Goal: Task Accomplishment & Management: Manage account settings

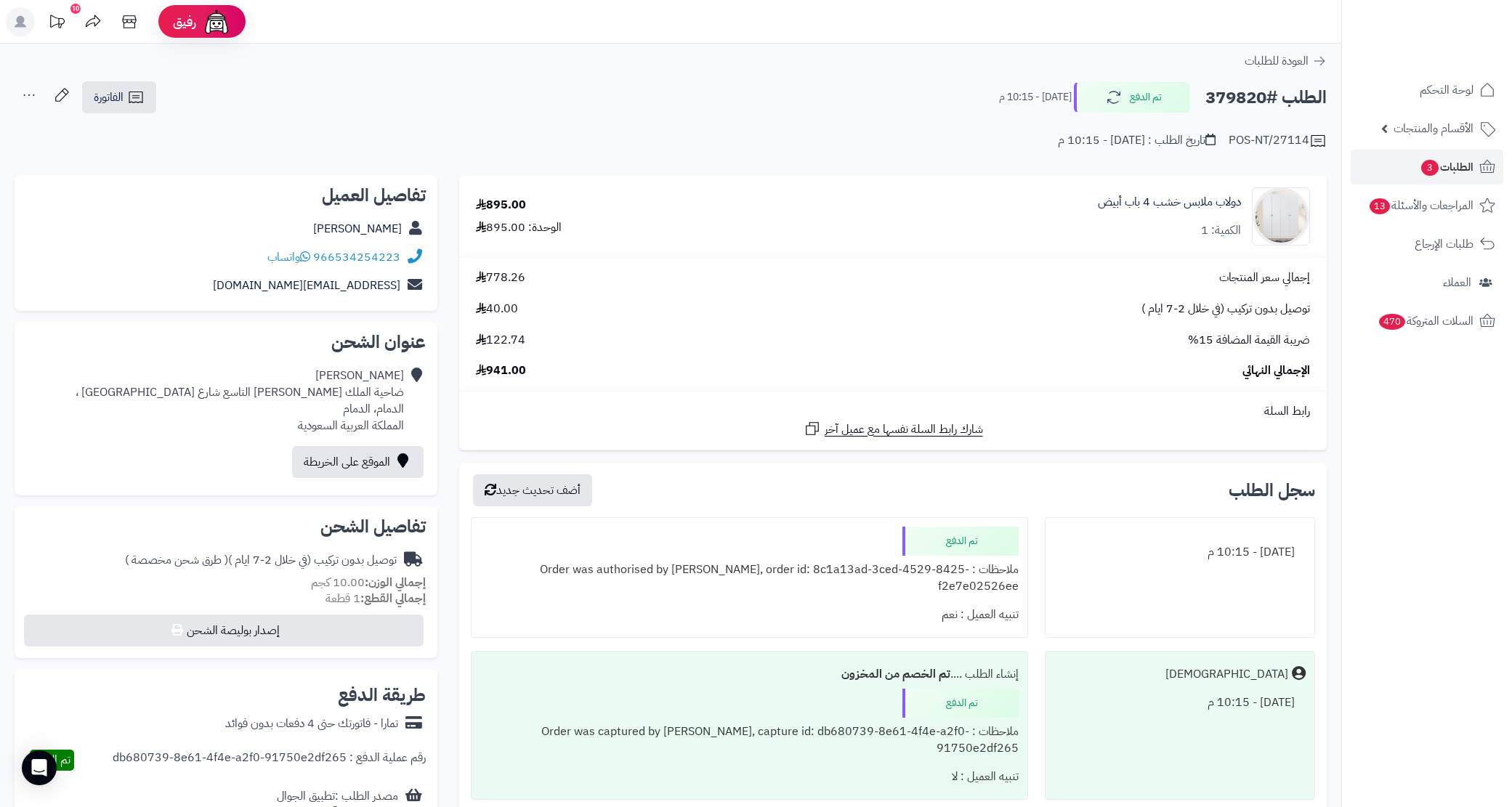
scroll to position [7, 0]
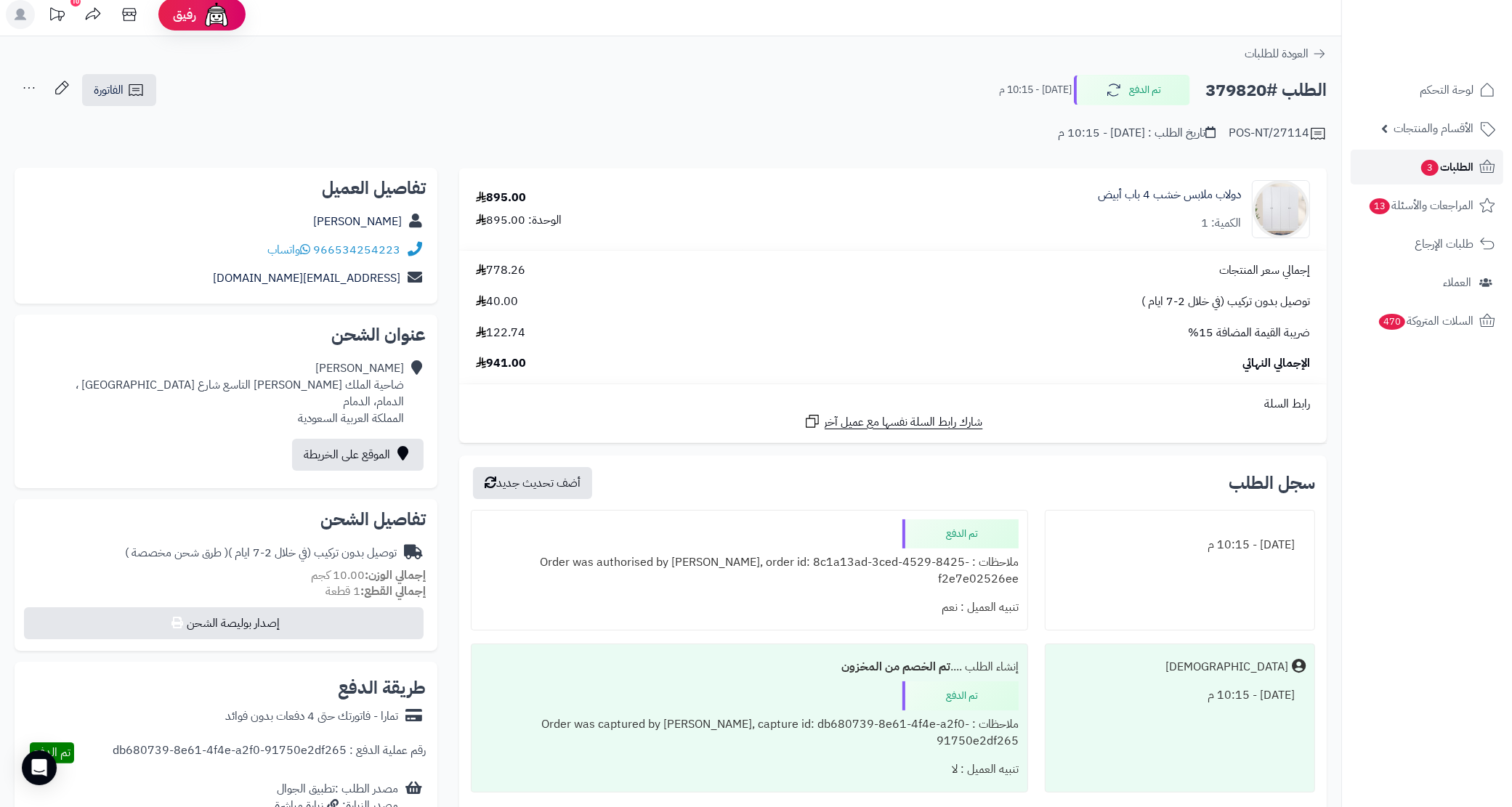
click at [1381, 157] on link "الطلبات 3" at bounding box center [1427, 167] width 153 height 35
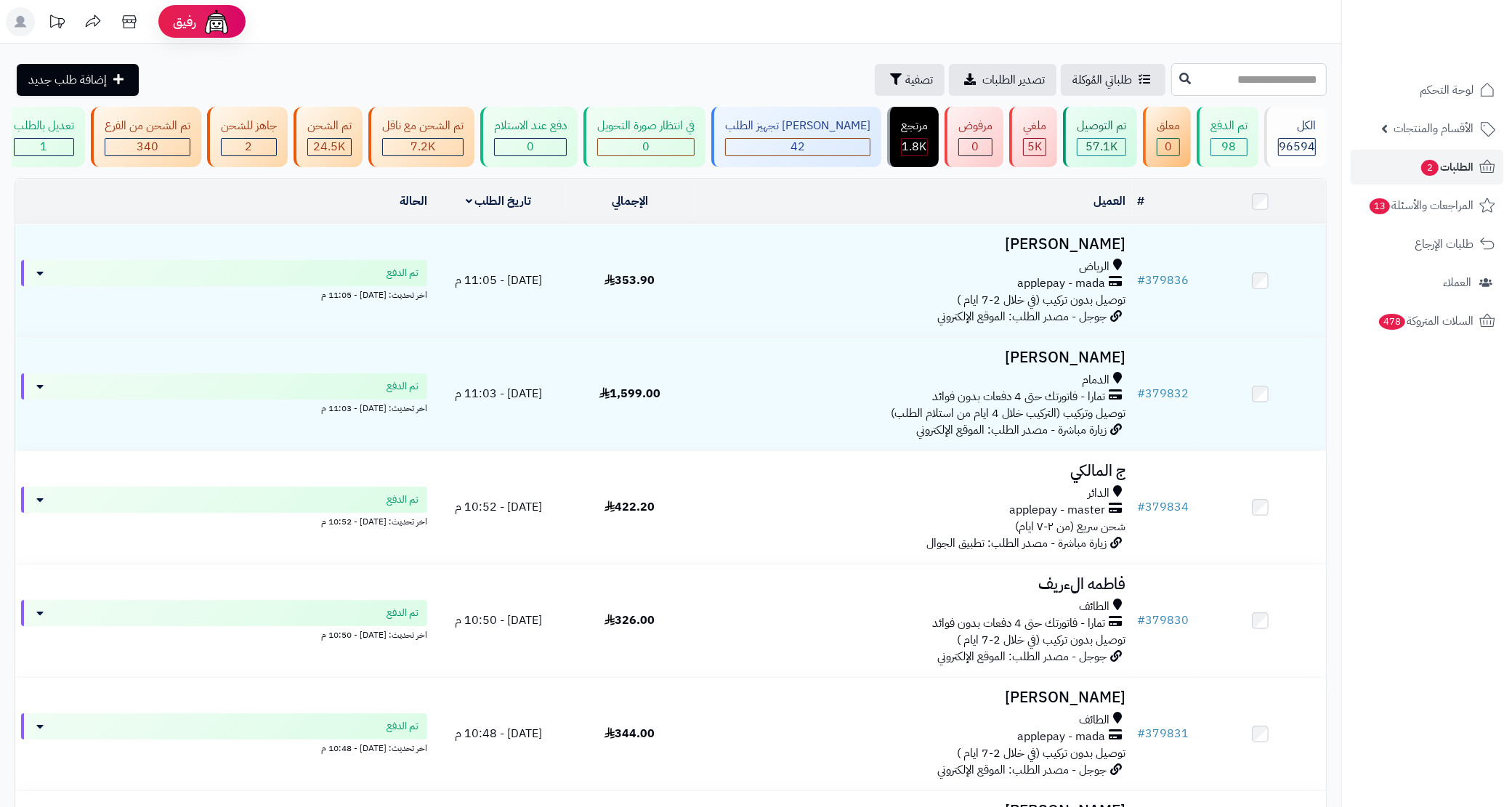
drag, startPoint x: 1124, startPoint y: 84, endPoint x: 1112, endPoint y: 86, distance: 12.2
click at [1171, 84] on input "text" at bounding box center [1249, 79] width 156 height 32
paste input "******"
type input "******"
click at [1174, 86] on button at bounding box center [1185, 78] width 22 height 27
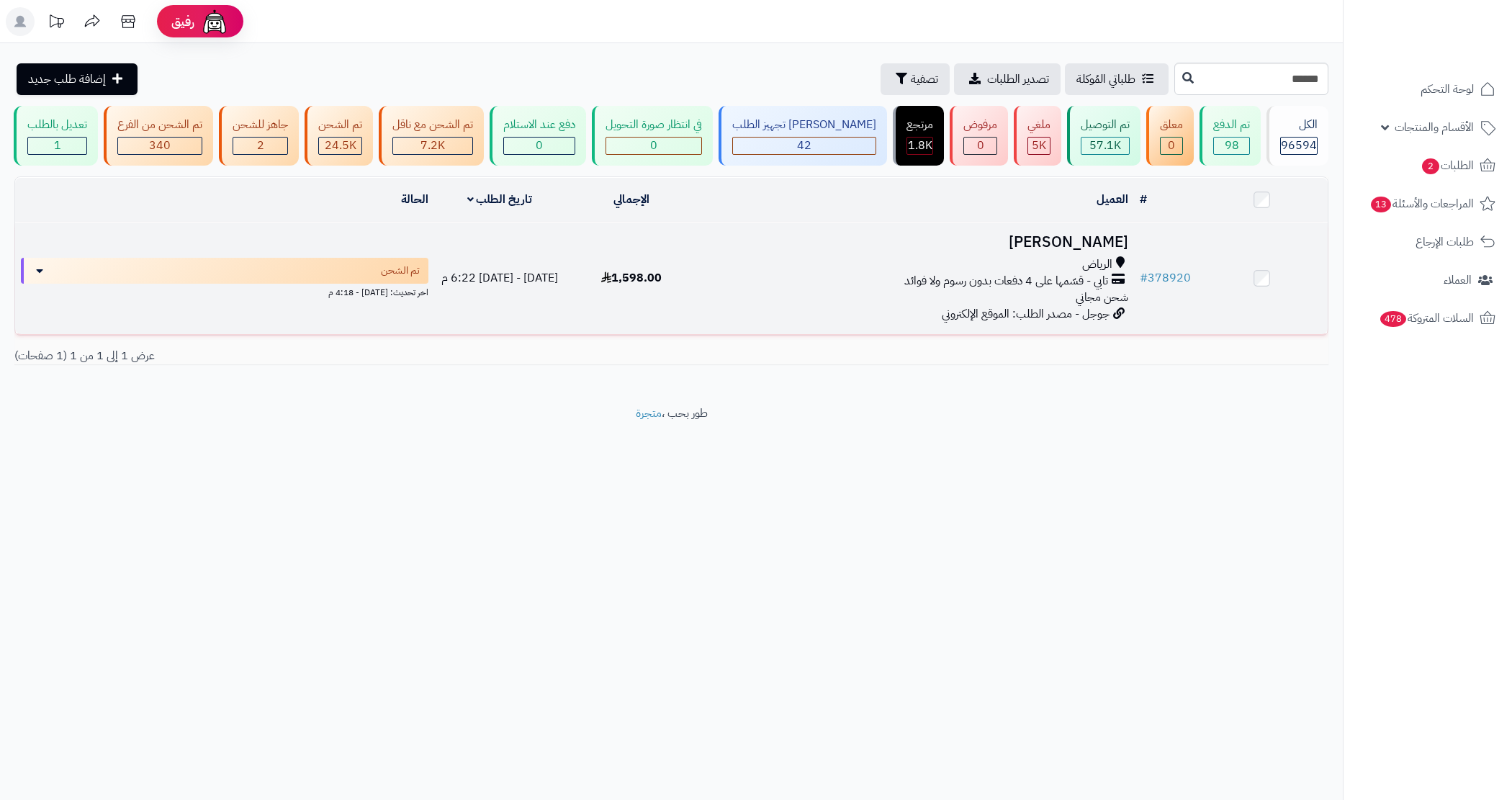
click at [725, 250] on h3 "عبدالله عواجي" at bounding box center [916, 241] width 426 height 16
click at [731, 272] on div "الرياض" at bounding box center [916, 264] width 426 height 16
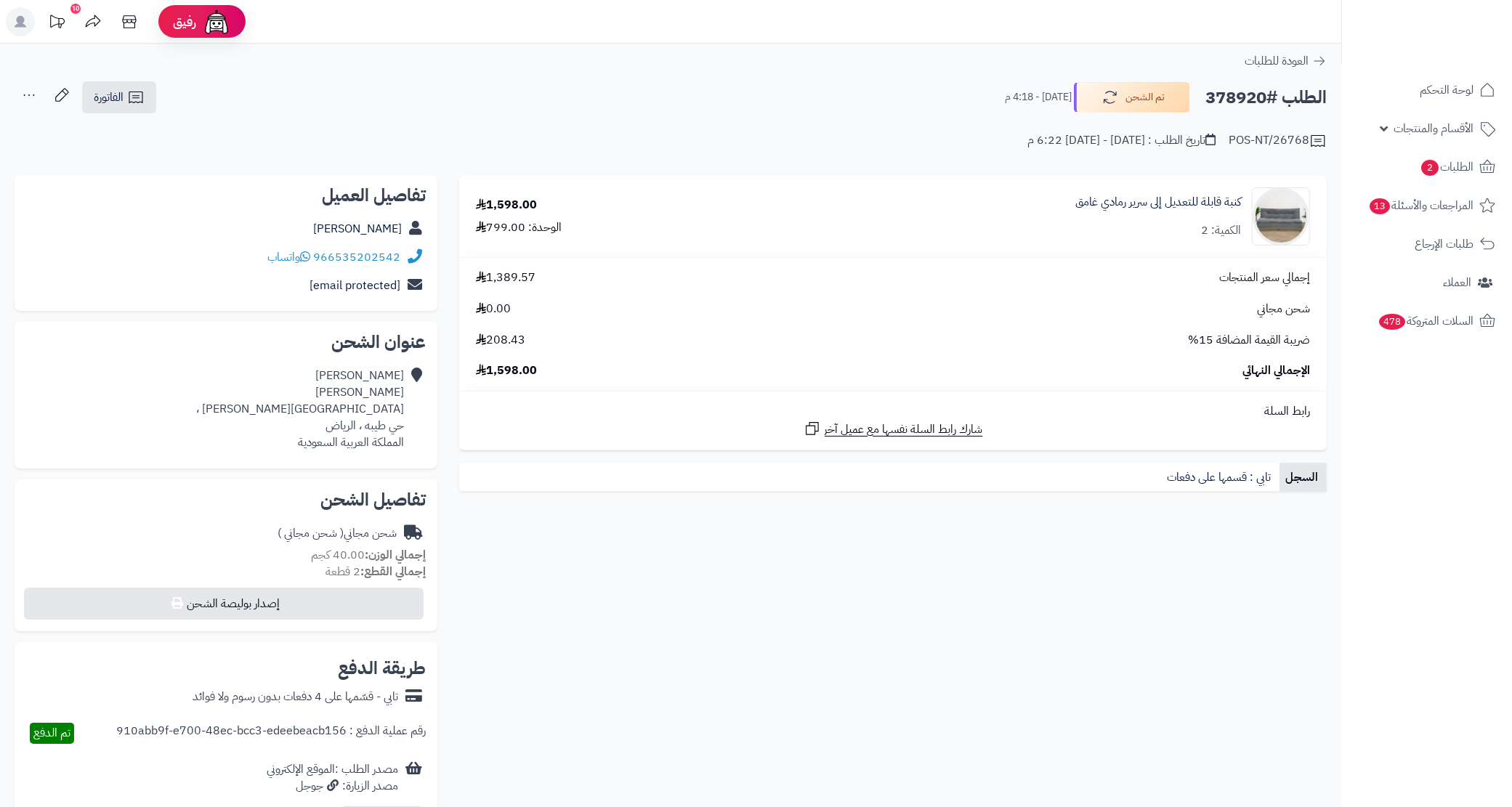
click at [252, 254] on div "966535202542 واتساب" at bounding box center [226, 257] width 399 height 28
copy div "966535202542 واتساب"
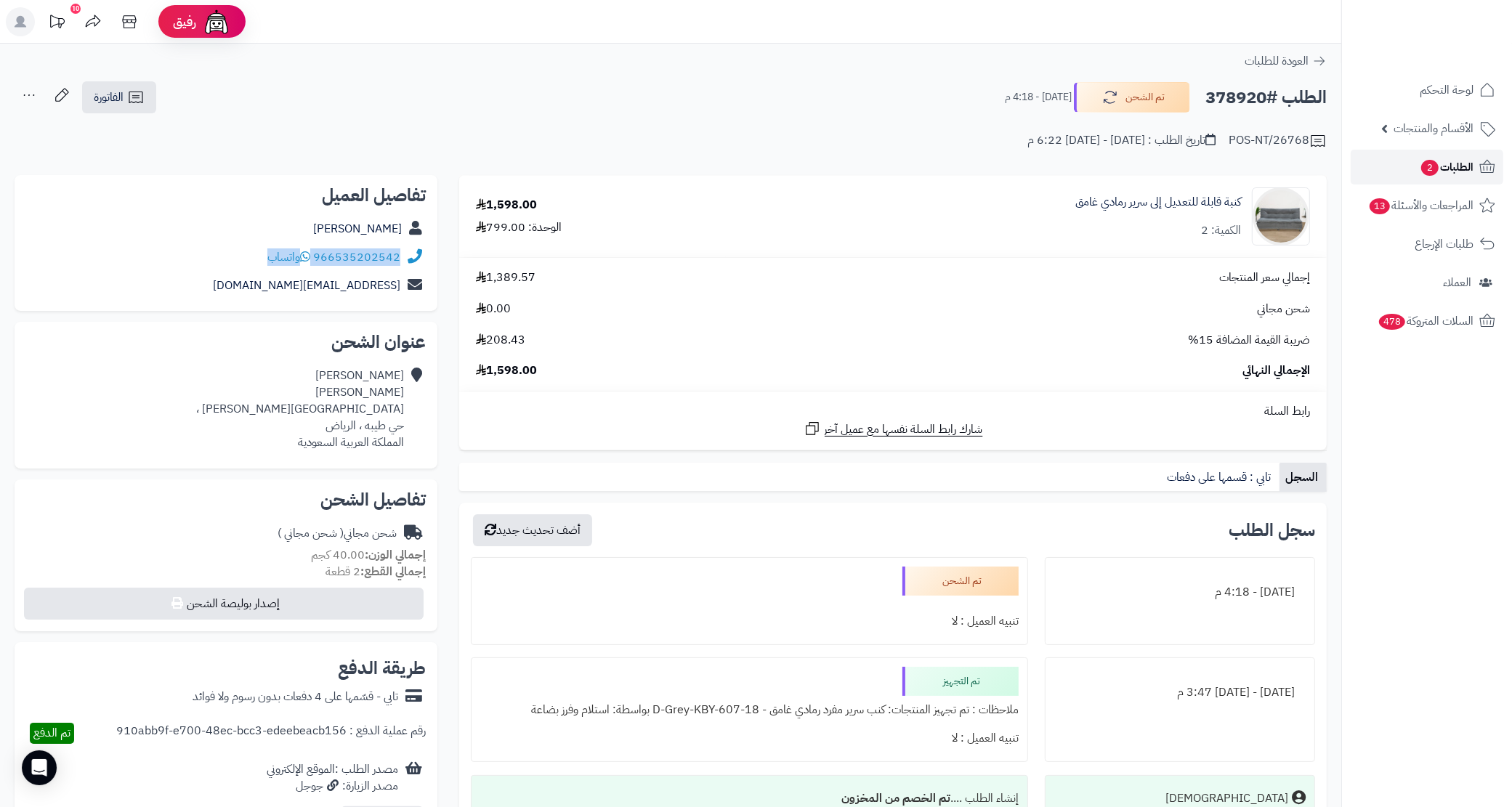
click at [1404, 160] on link "الطلبات 2" at bounding box center [1427, 167] width 153 height 35
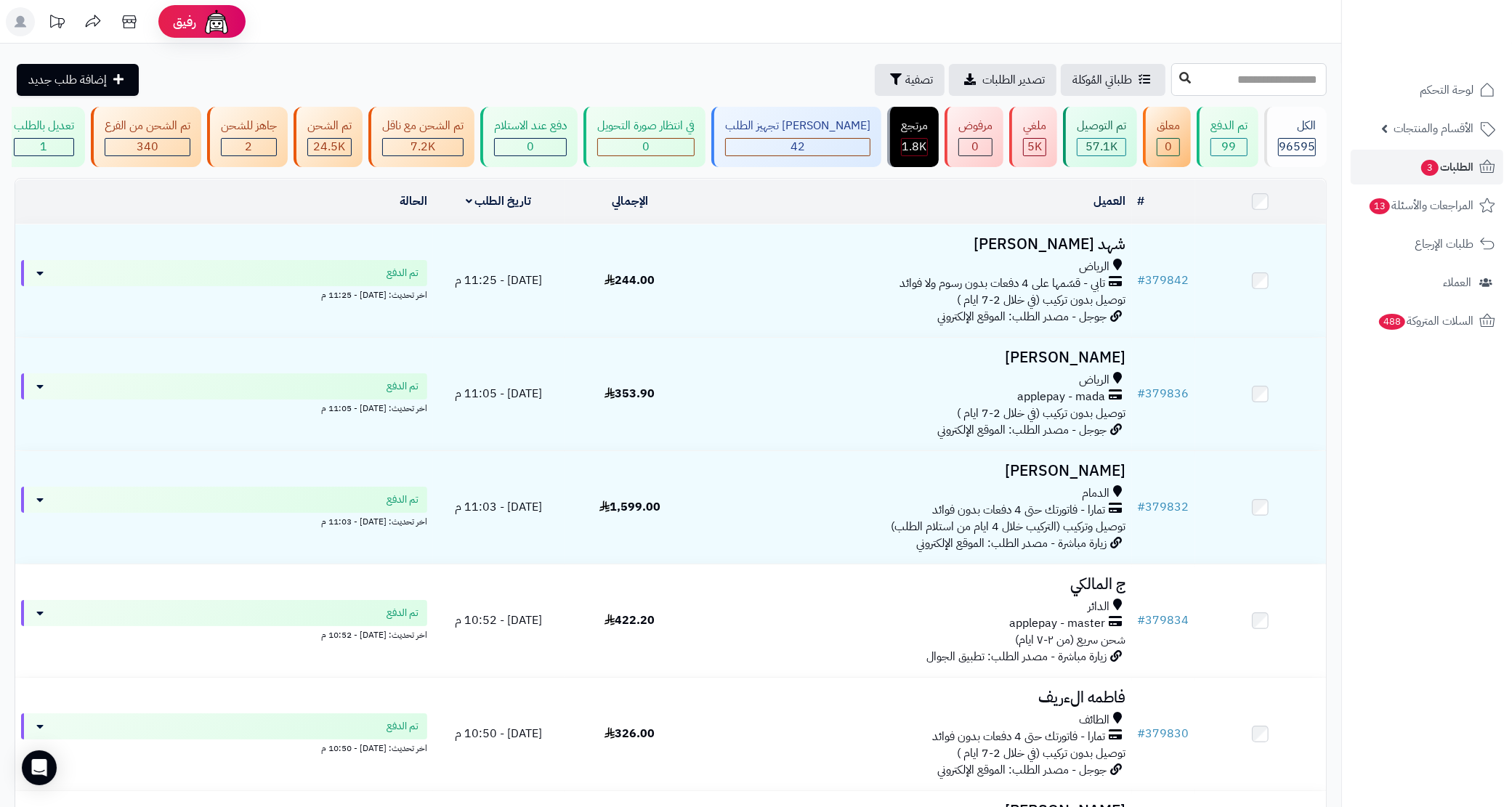
drag, startPoint x: 1124, startPoint y: 76, endPoint x: 1105, endPoint y: 76, distance: 19.0
click at [1171, 76] on input "text" at bounding box center [1249, 79] width 156 height 32
paste input "******"
type input "******"
click at [1179, 76] on icon at bounding box center [1185, 78] width 12 height 12
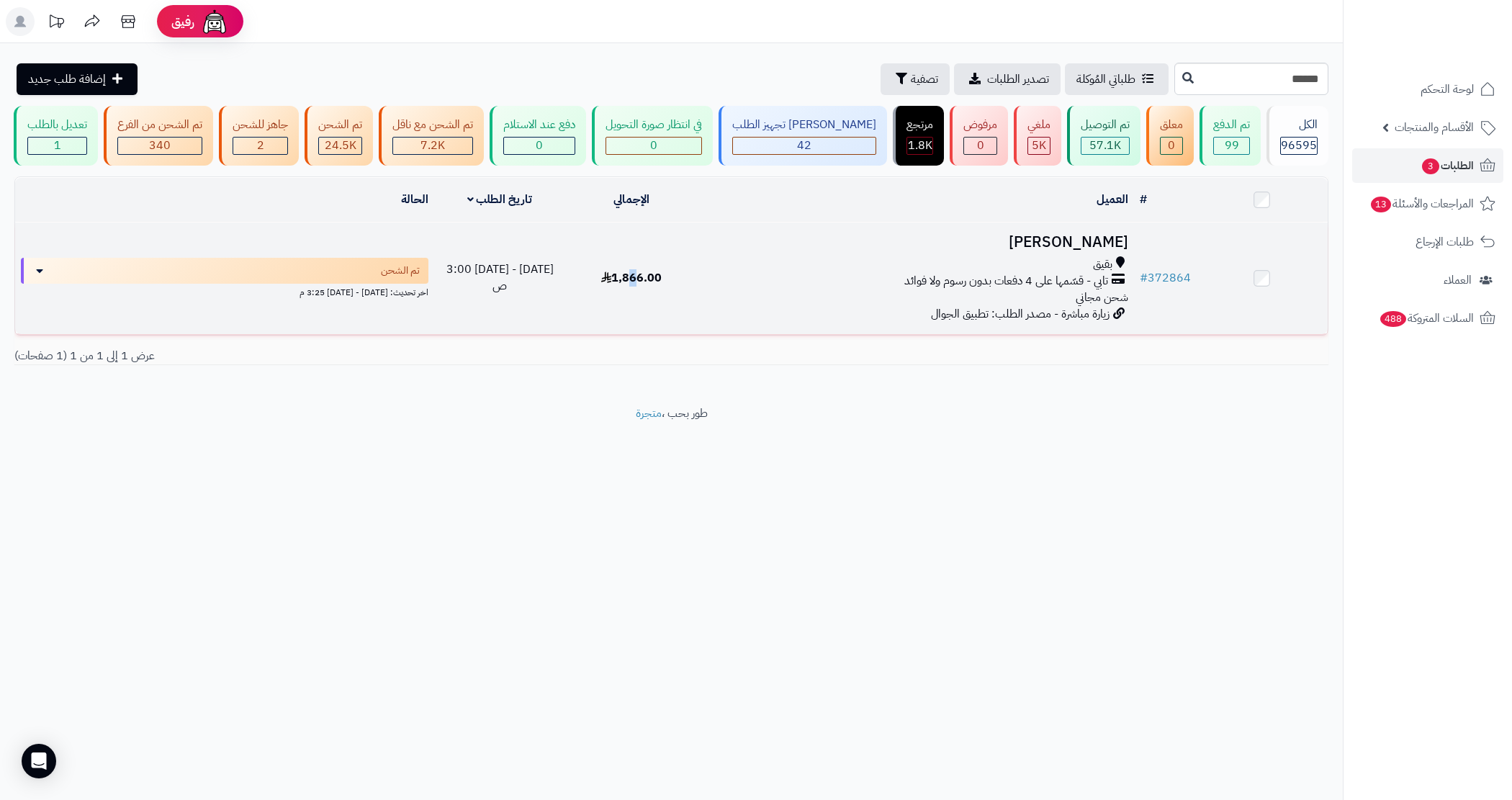
click at [639, 328] on td "1,866.00" at bounding box center [630, 277] width 131 height 112
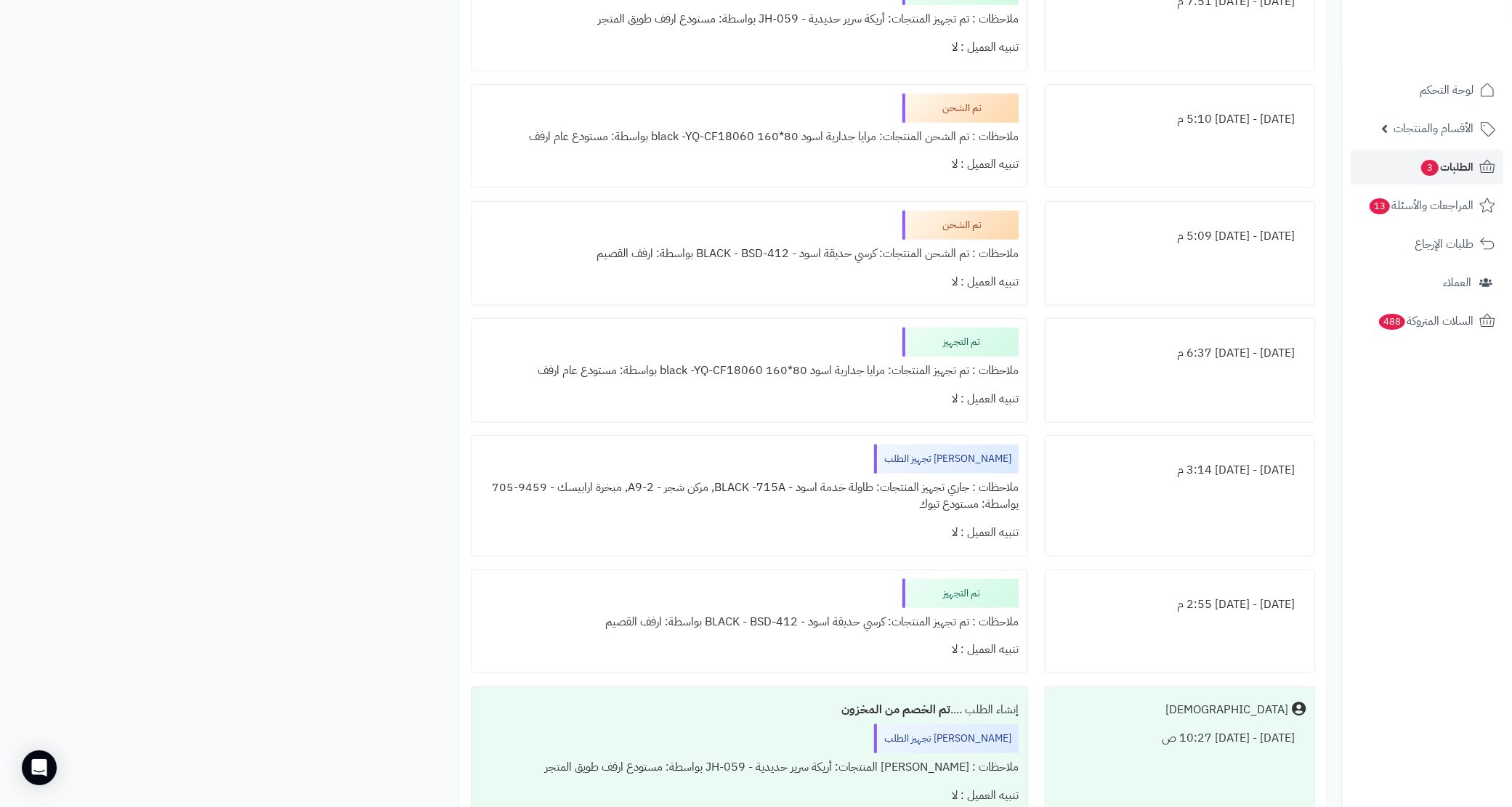
scroll to position [1181, 0]
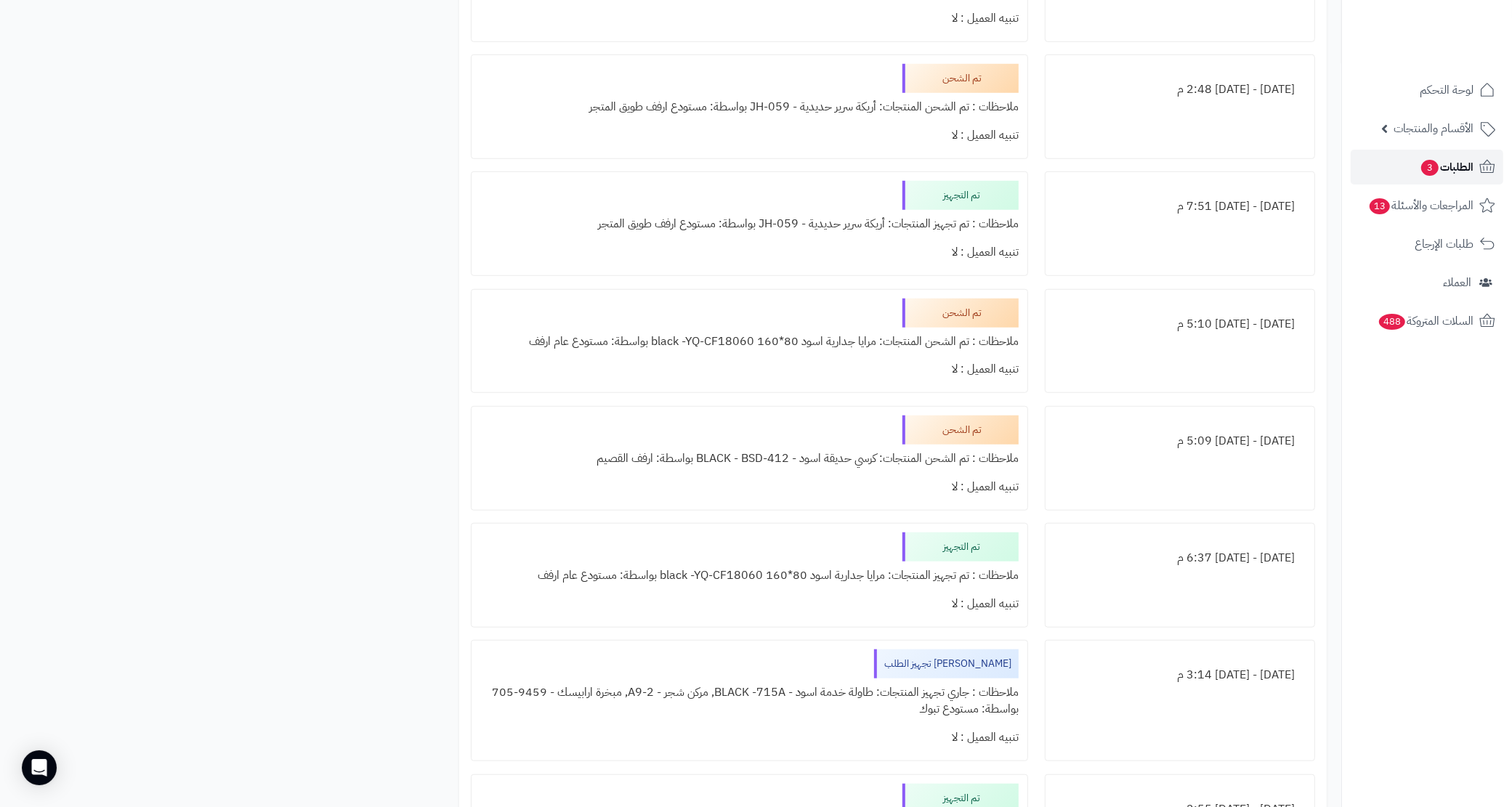
click at [1443, 172] on span "الطلبات 3" at bounding box center [1446, 166] width 54 height 21
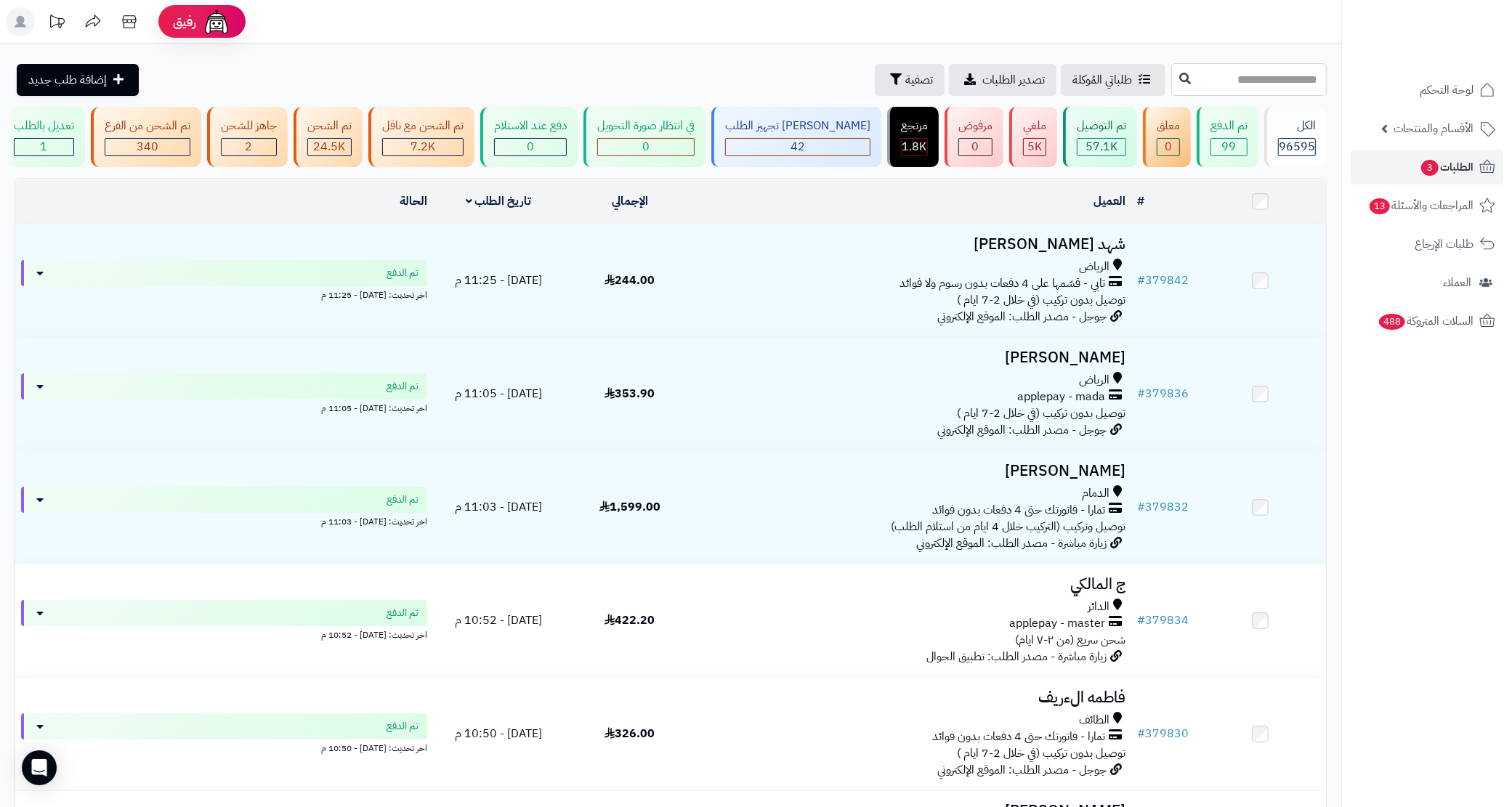
drag, startPoint x: 1222, startPoint y: 84, endPoint x: 1198, endPoint y: 92, distance: 25.3
click at [1222, 84] on input "text" at bounding box center [1249, 79] width 156 height 32
paste input "**********"
drag, startPoint x: 1103, startPoint y: 84, endPoint x: 1159, endPoint y: 78, distance: 56.3
click at [1171, 81] on div "**********" at bounding box center [1249, 79] width 156 height 32
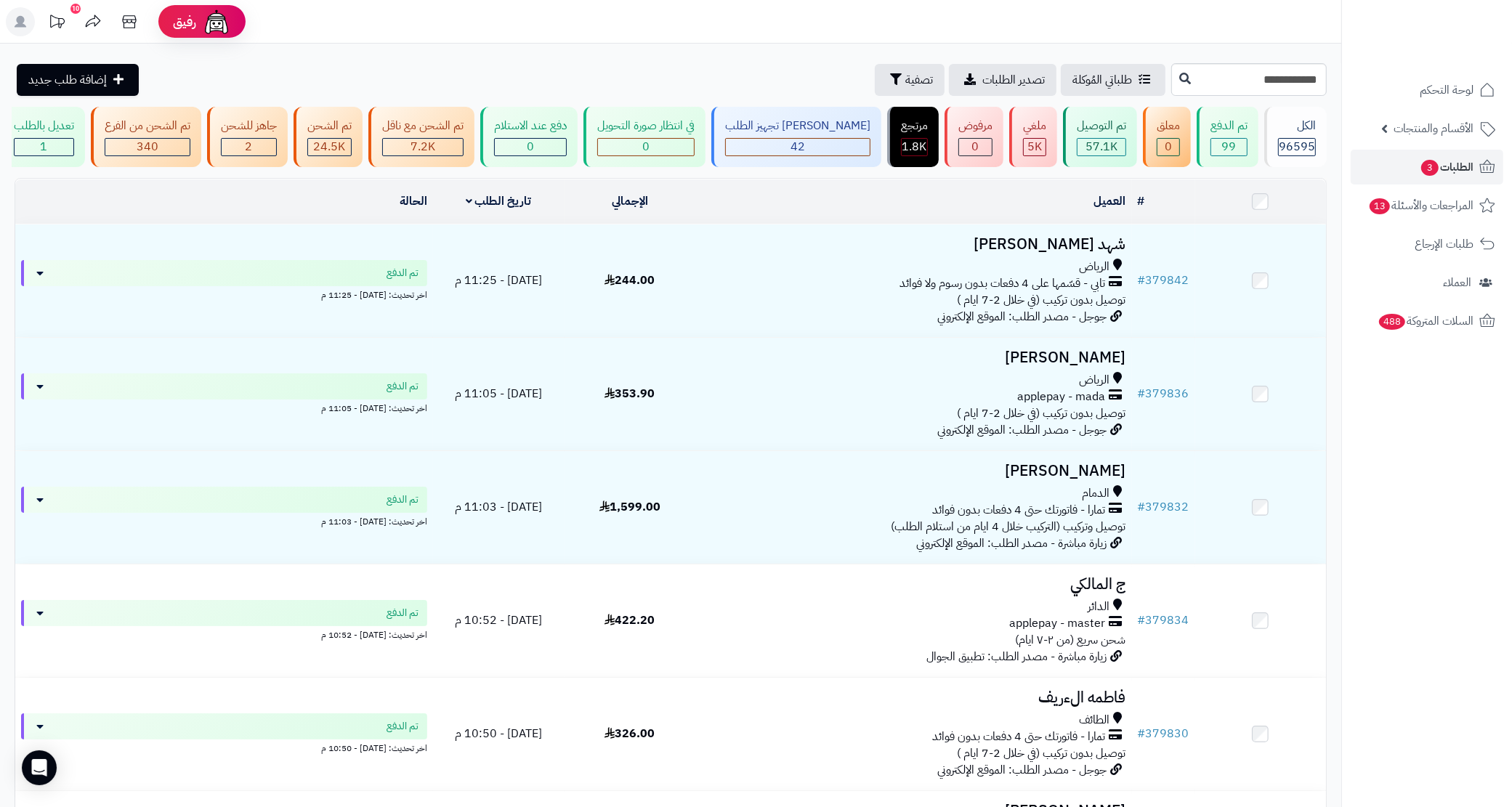
click at [1158, 53] on div "**********" at bounding box center [670, 743] width 1342 height 1399
click at [1158, 55] on div "**********" at bounding box center [670, 743] width 1342 height 1399
click at [1171, 69] on input "**********" at bounding box center [1249, 79] width 156 height 32
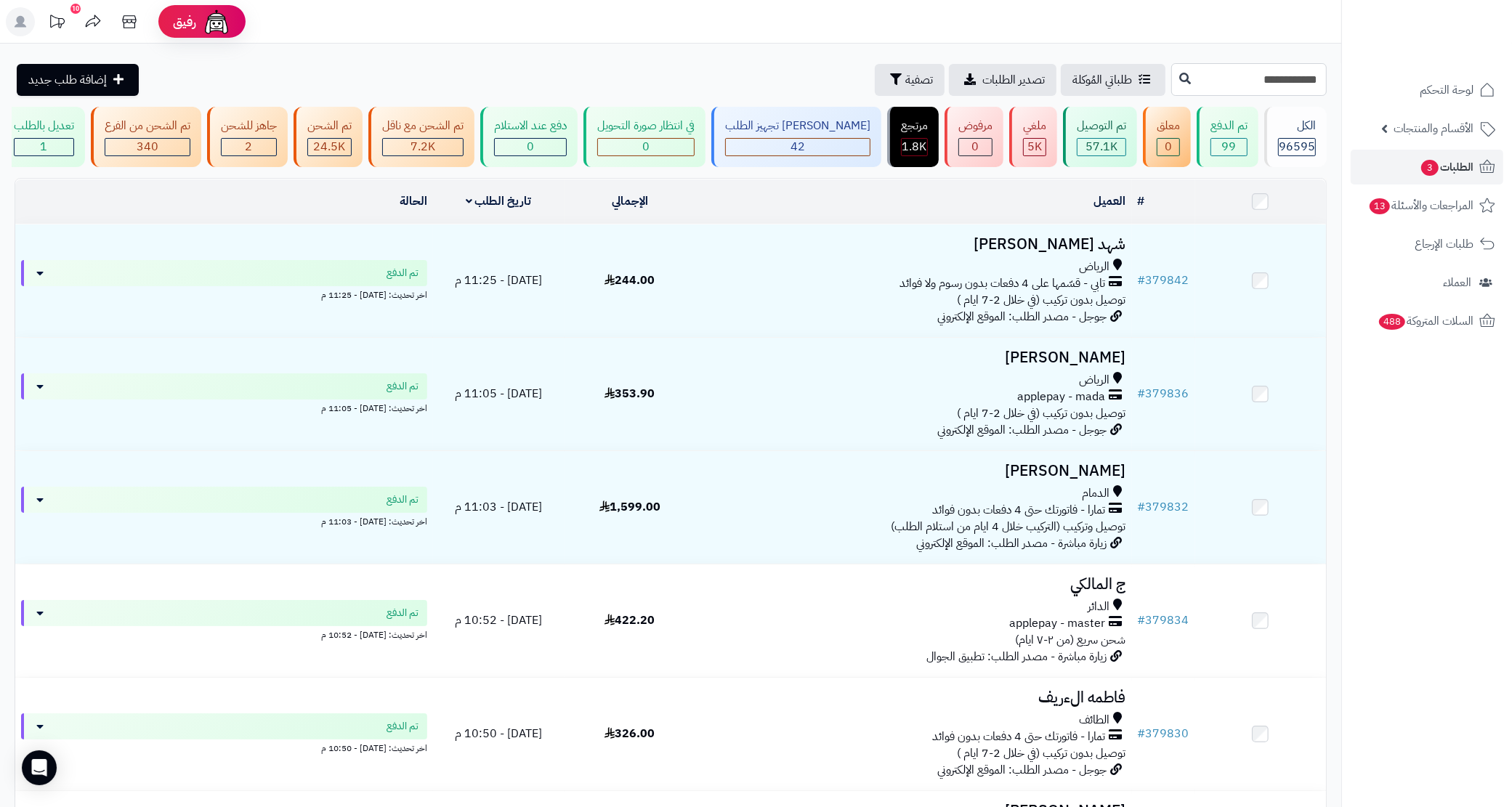
paste input "text"
type input "******"
click at [1179, 80] on icon at bounding box center [1185, 78] width 12 height 12
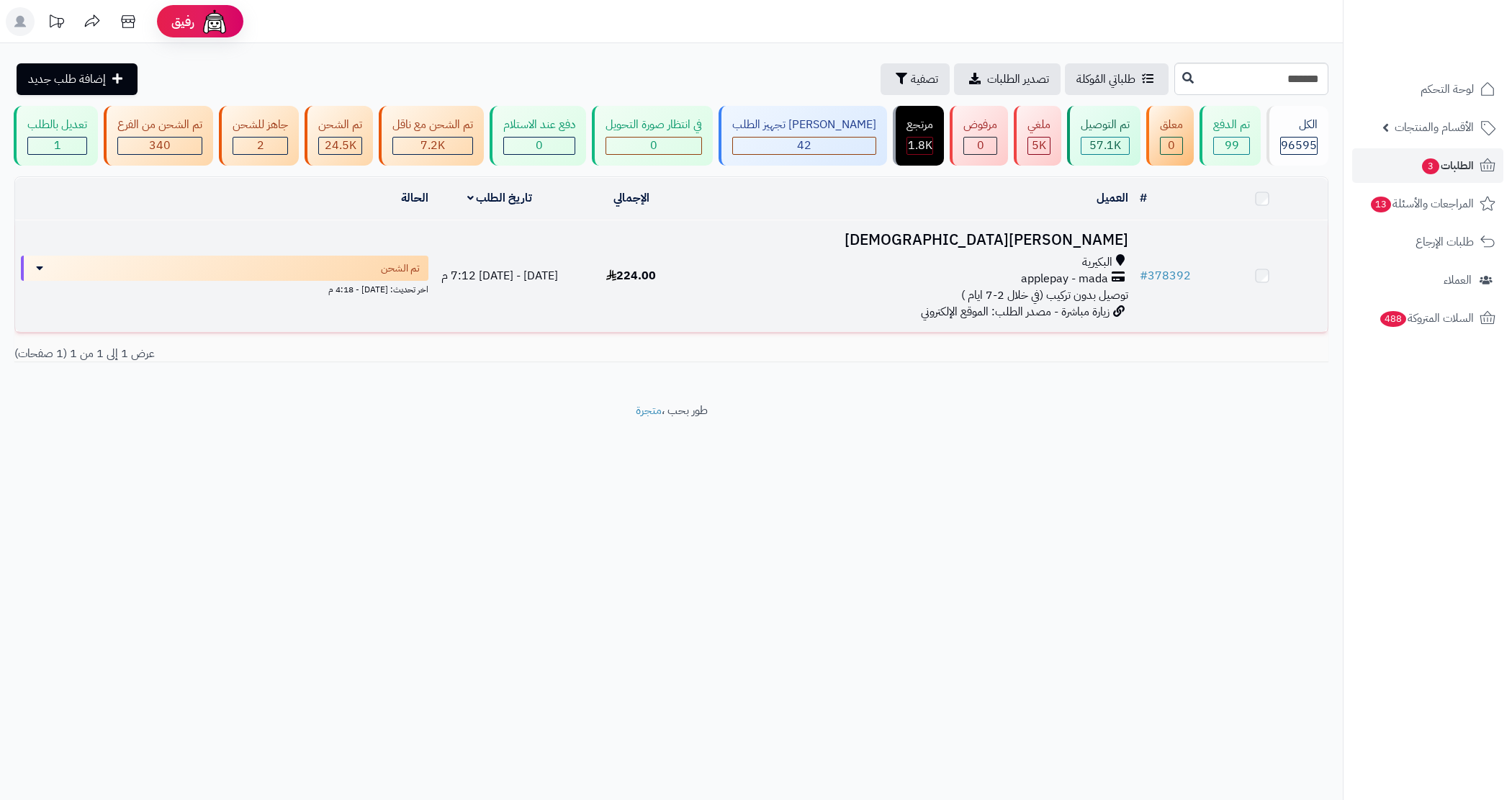
click at [788, 326] on td "[PERSON_NAME] applepay - mada توصيل بدون تركيب (في خلال 2-7 ايام ) زيارة مباشرة…" at bounding box center [916, 275] width 437 height 112
click at [788, 326] on td "[PERSON_NAME] applepay - mada توصيل بدون تركيب (في خلال 2-7 ايام ) زيارة مباشرة…" at bounding box center [916, 277] width 437 height 112
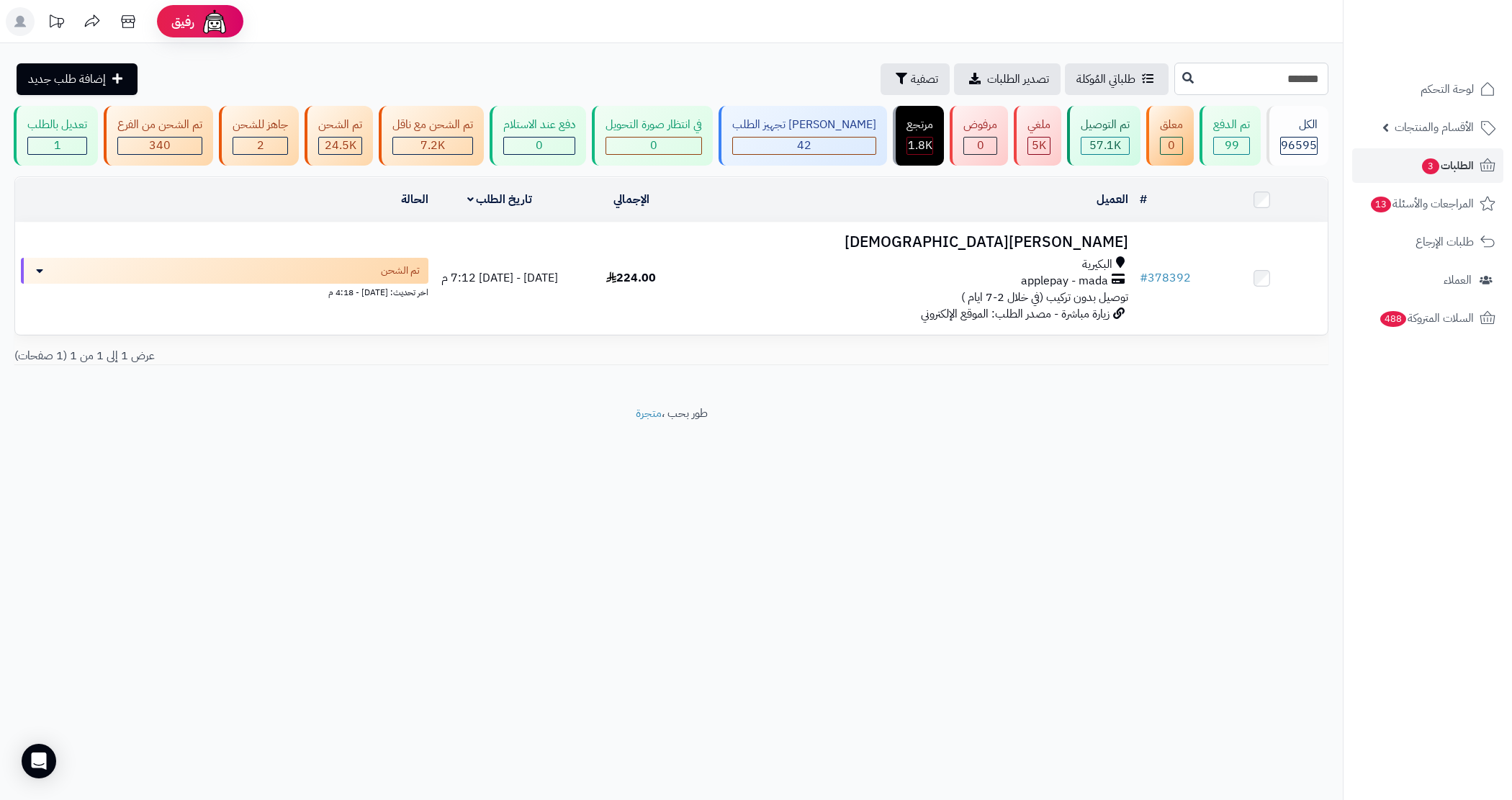
click at [1174, 77] on input "******" at bounding box center [1251, 79] width 154 height 32
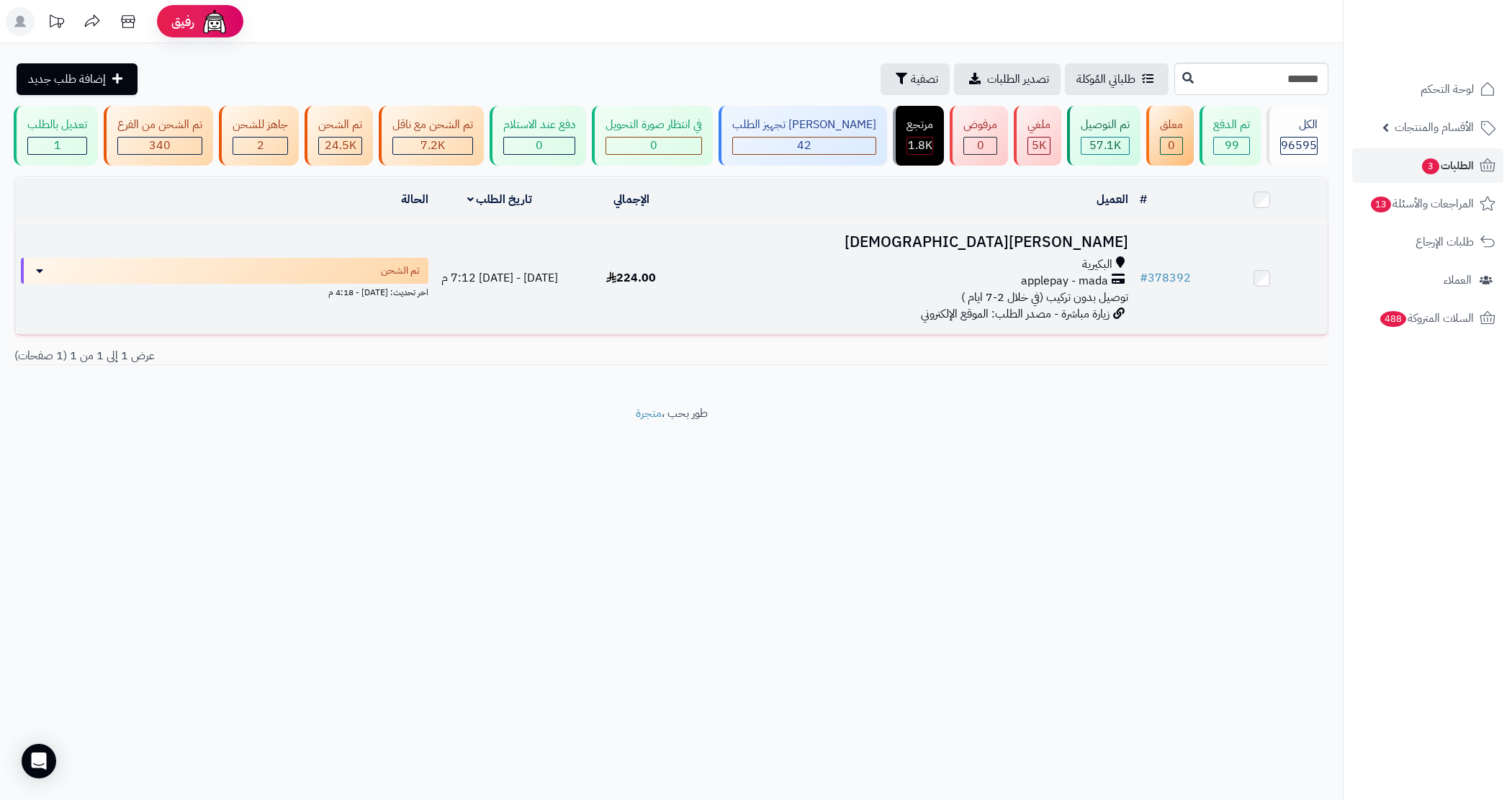
click at [1026, 250] on h3 "[PERSON_NAME][DEMOGRAPHIC_DATA]" at bounding box center [916, 241] width 426 height 16
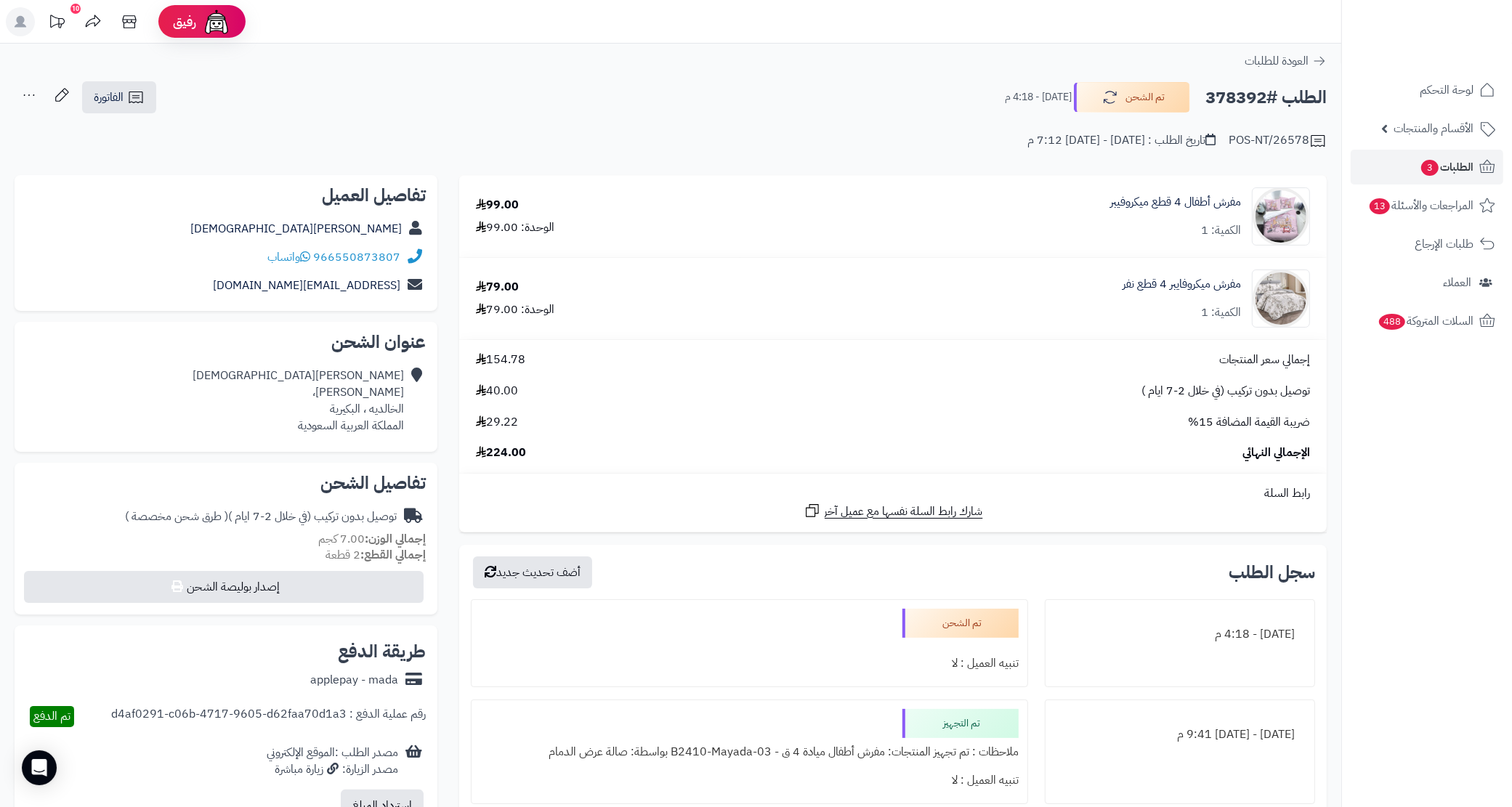
click at [196, 258] on div "966550873807 واتساب" at bounding box center [226, 257] width 399 height 28
click at [197, 258] on div "966550873807 واتساب" at bounding box center [226, 257] width 399 height 28
copy div "966550873807 واتساب"
click at [810, 203] on div "مفرش أطفال 4 قطع ميكروفيبر الكمية: 1" at bounding box center [1033, 216] width 574 height 58
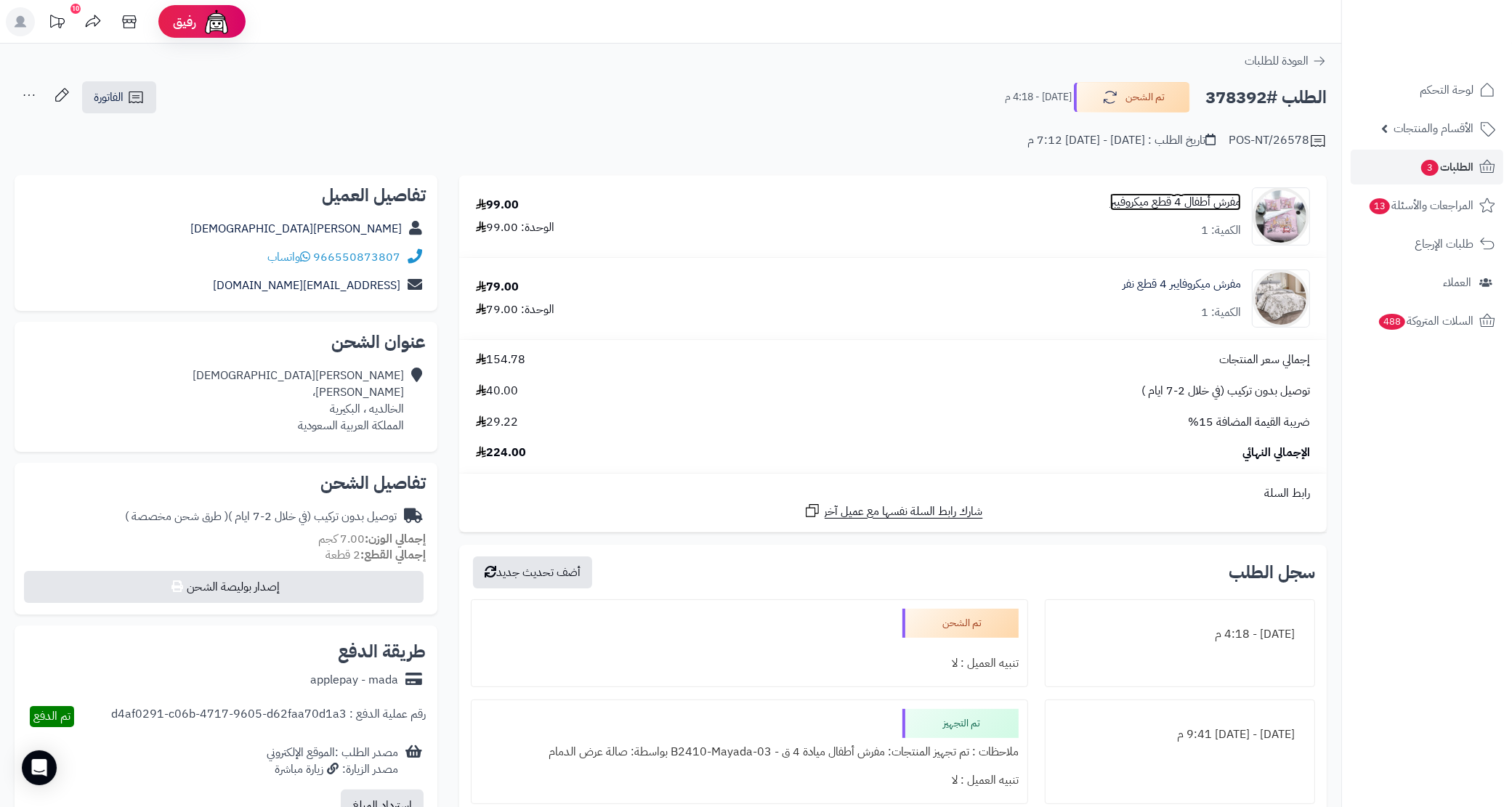
click at [1158, 199] on link "مفرش أطفال 4 قطع ميكروفيبر" at bounding box center [1176, 202] width 131 height 17
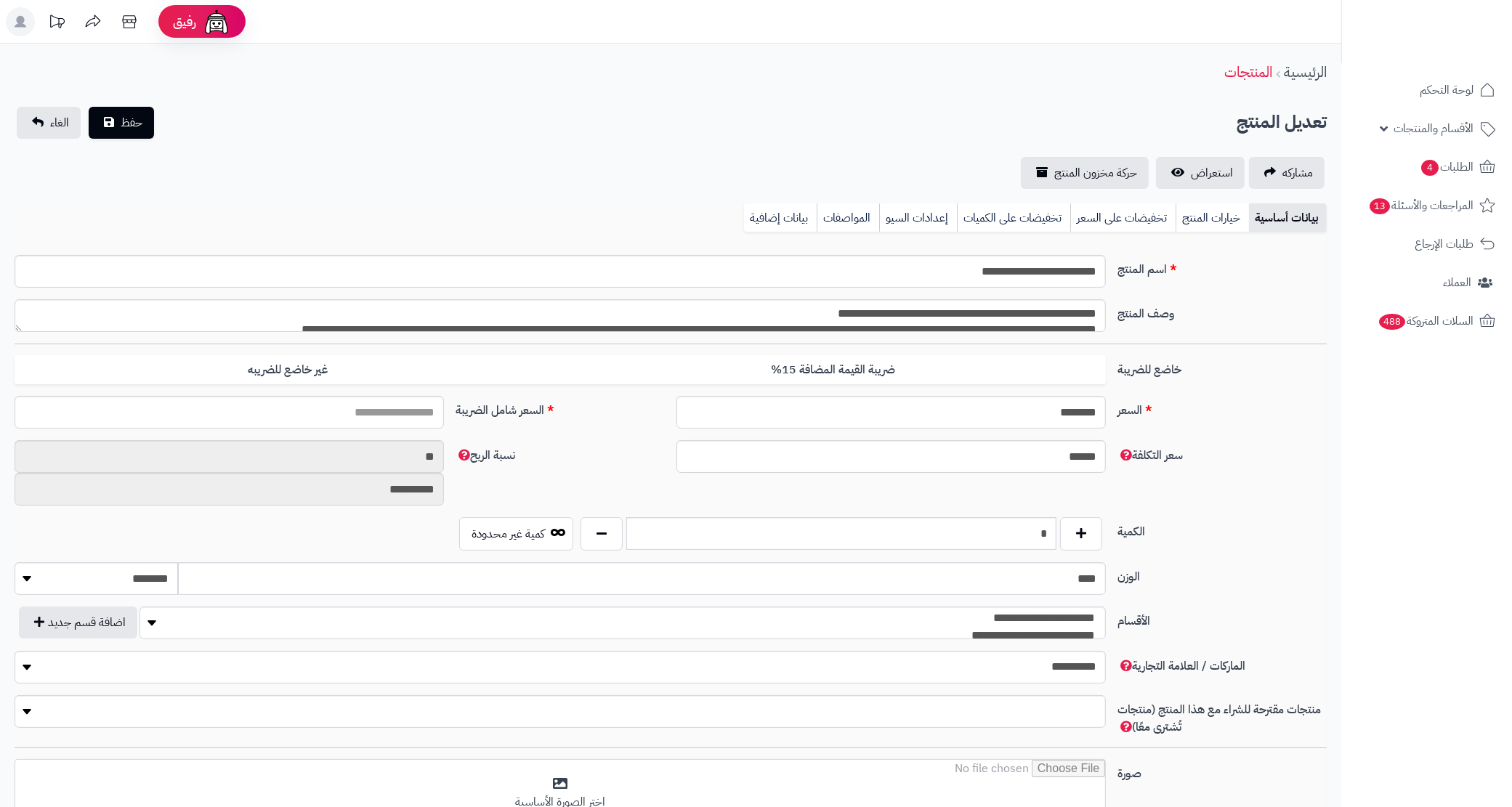
scroll to position [1970, 0]
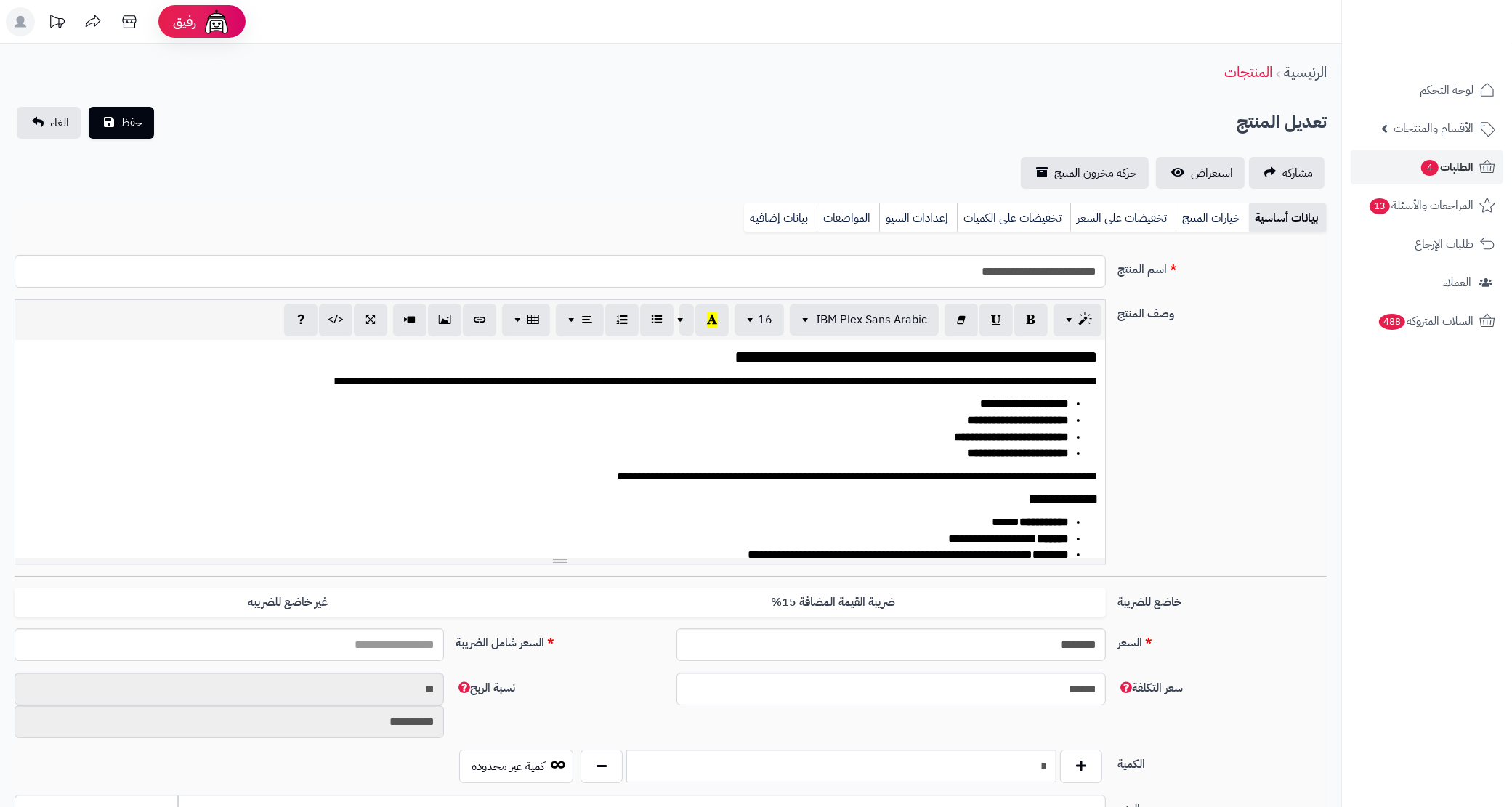
type input "******"
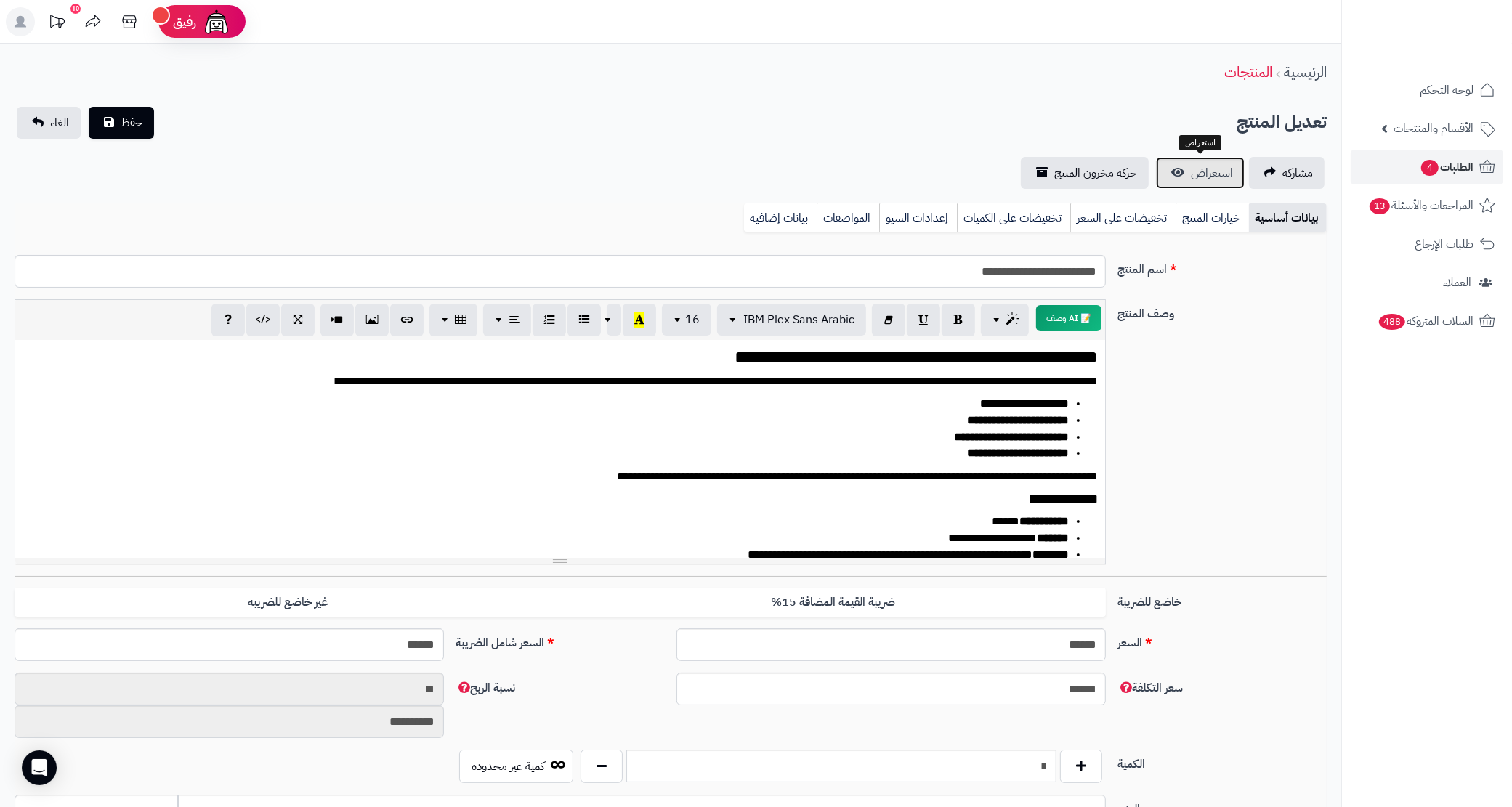
click at [1178, 169] on link "استعراض" at bounding box center [1200, 172] width 89 height 32
click at [1469, 244] on span "طلبات الإرجاع" at bounding box center [1443, 244] width 58 height 21
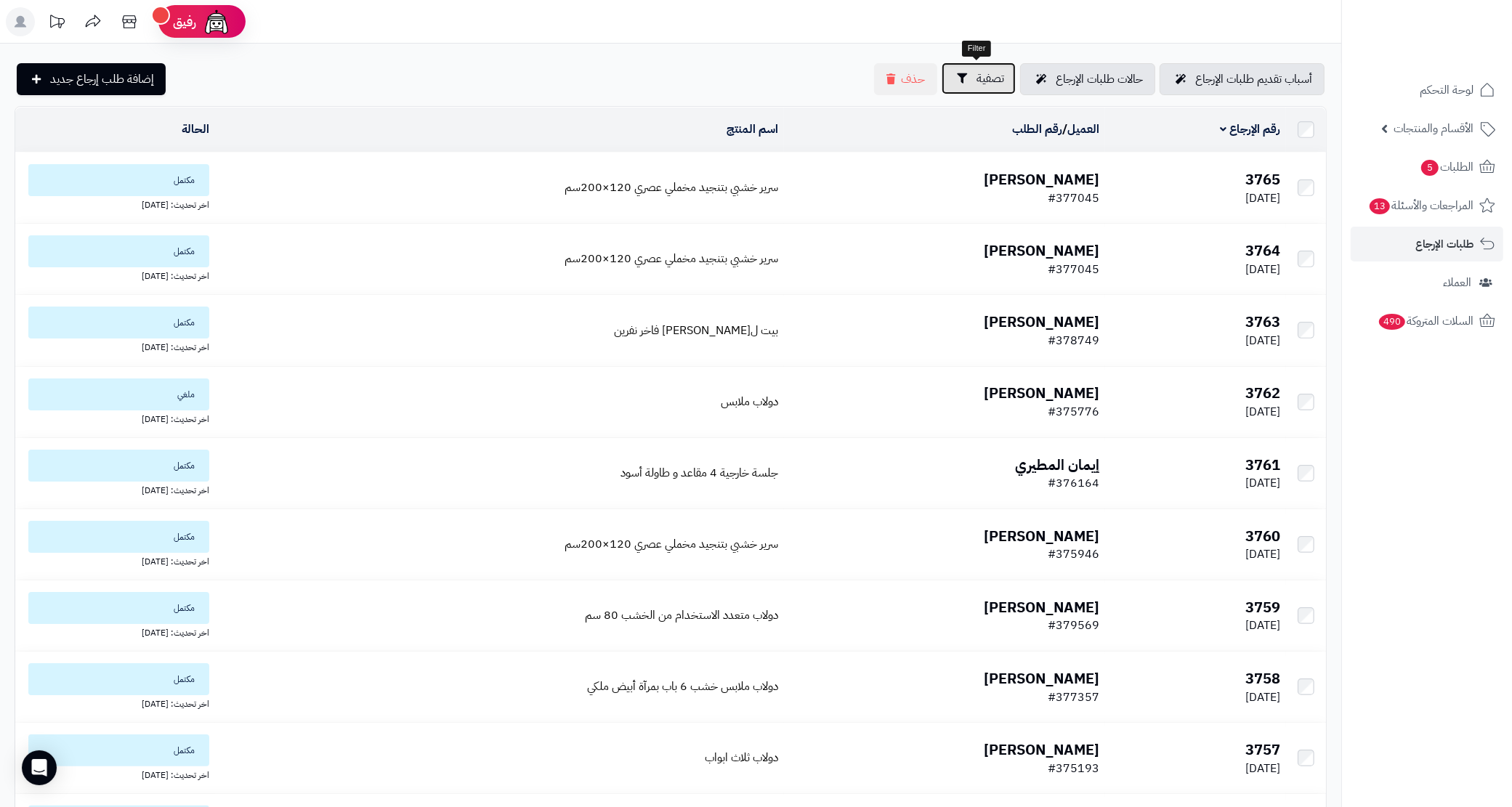
click at [983, 91] on button "تصفية" at bounding box center [979, 78] width 74 height 32
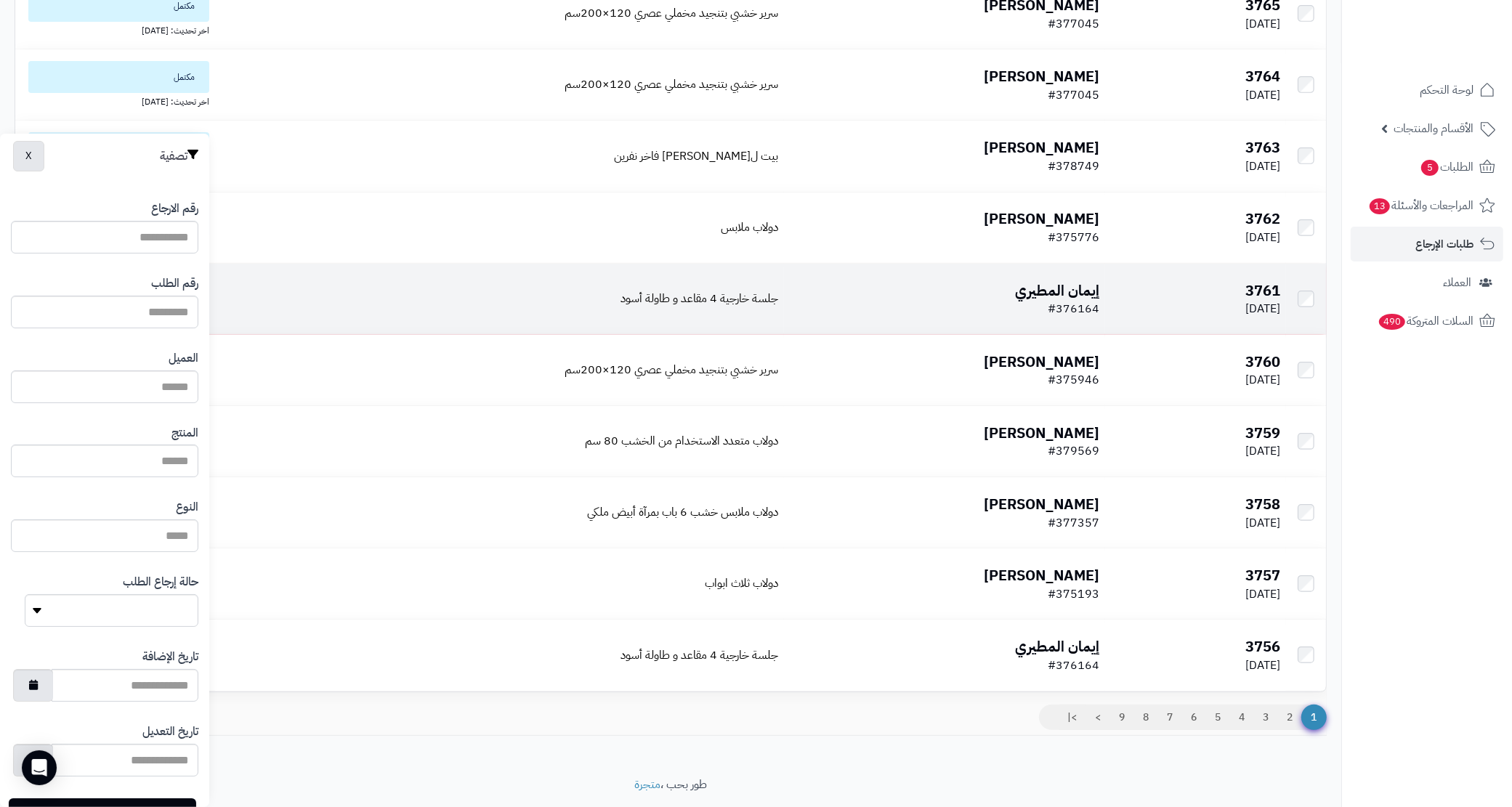
scroll to position [182, 0]
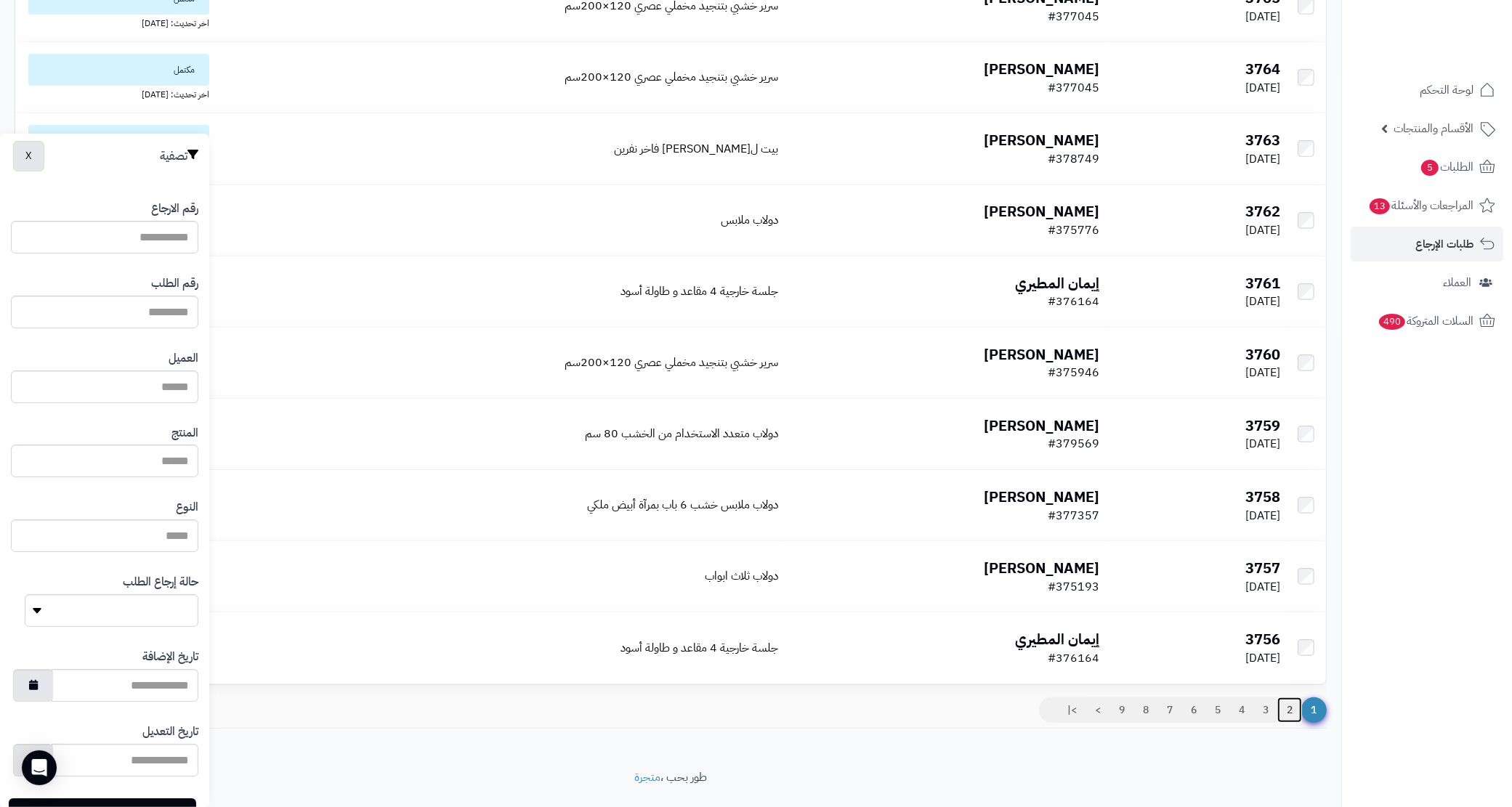
click at [1280, 715] on link "2" at bounding box center [1289, 710] width 24 height 26
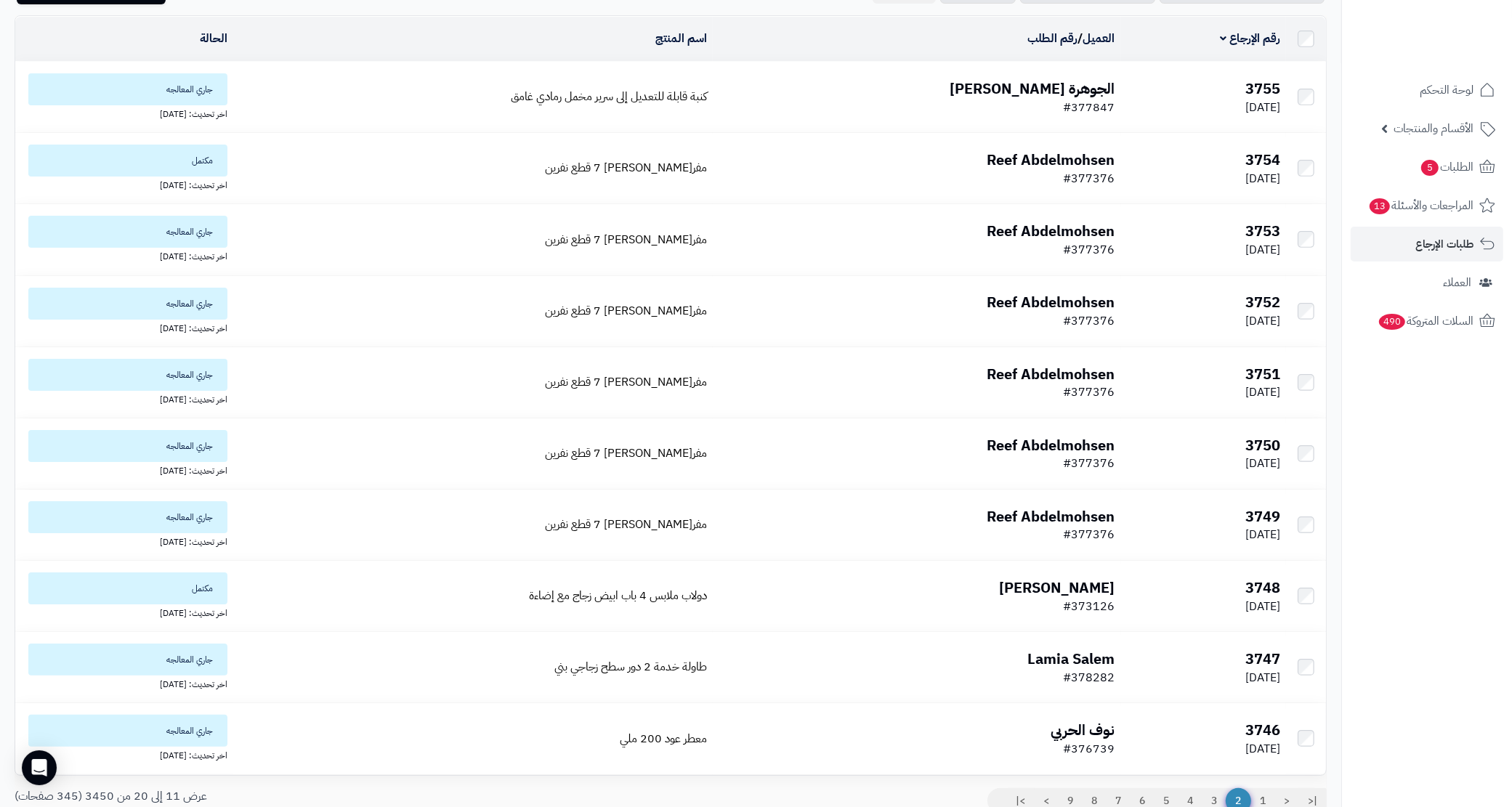
scroll to position [182, 0]
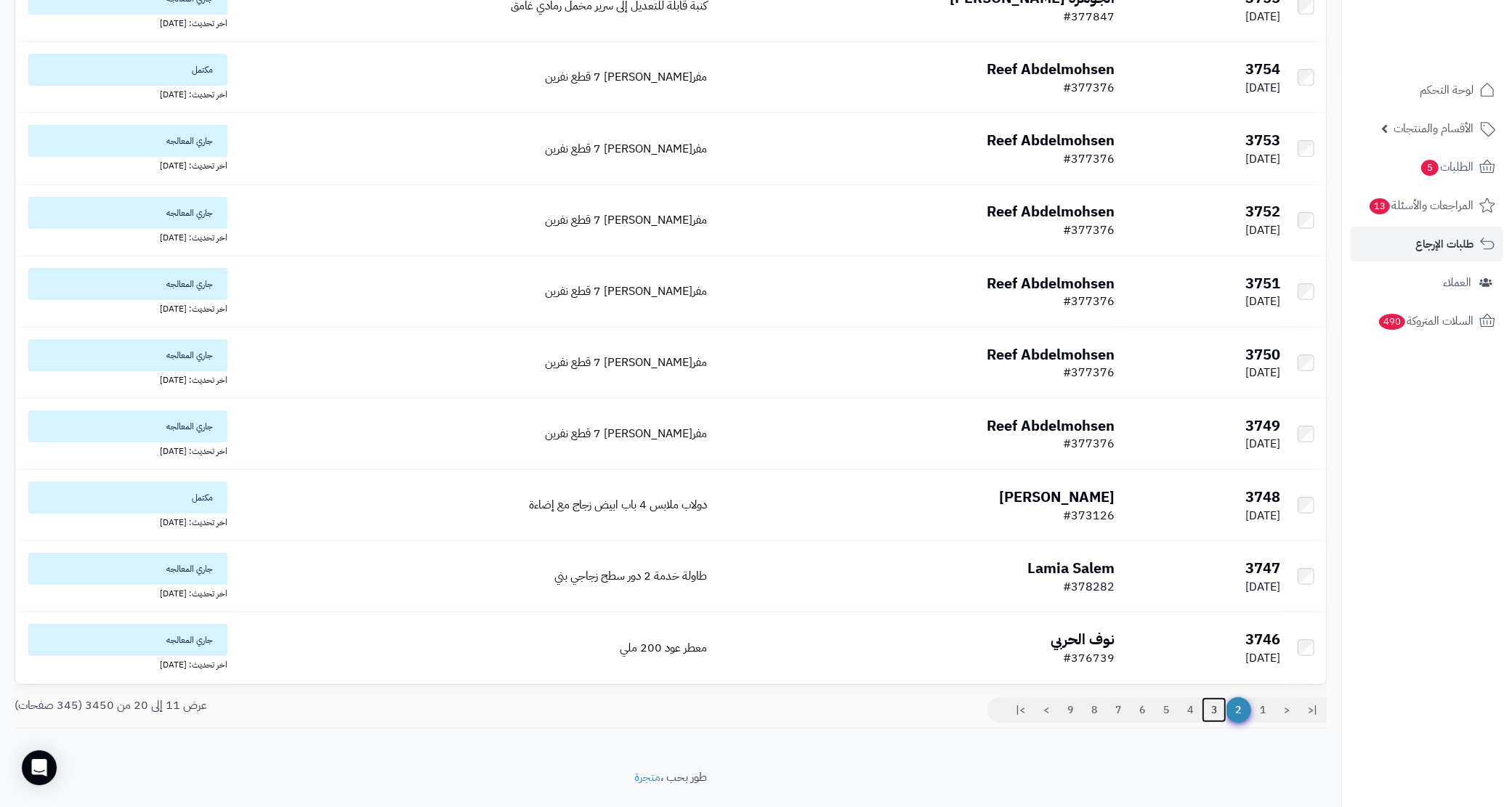
click at [1218, 712] on link "3" at bounding box center [1214, 710] width 24 height 26
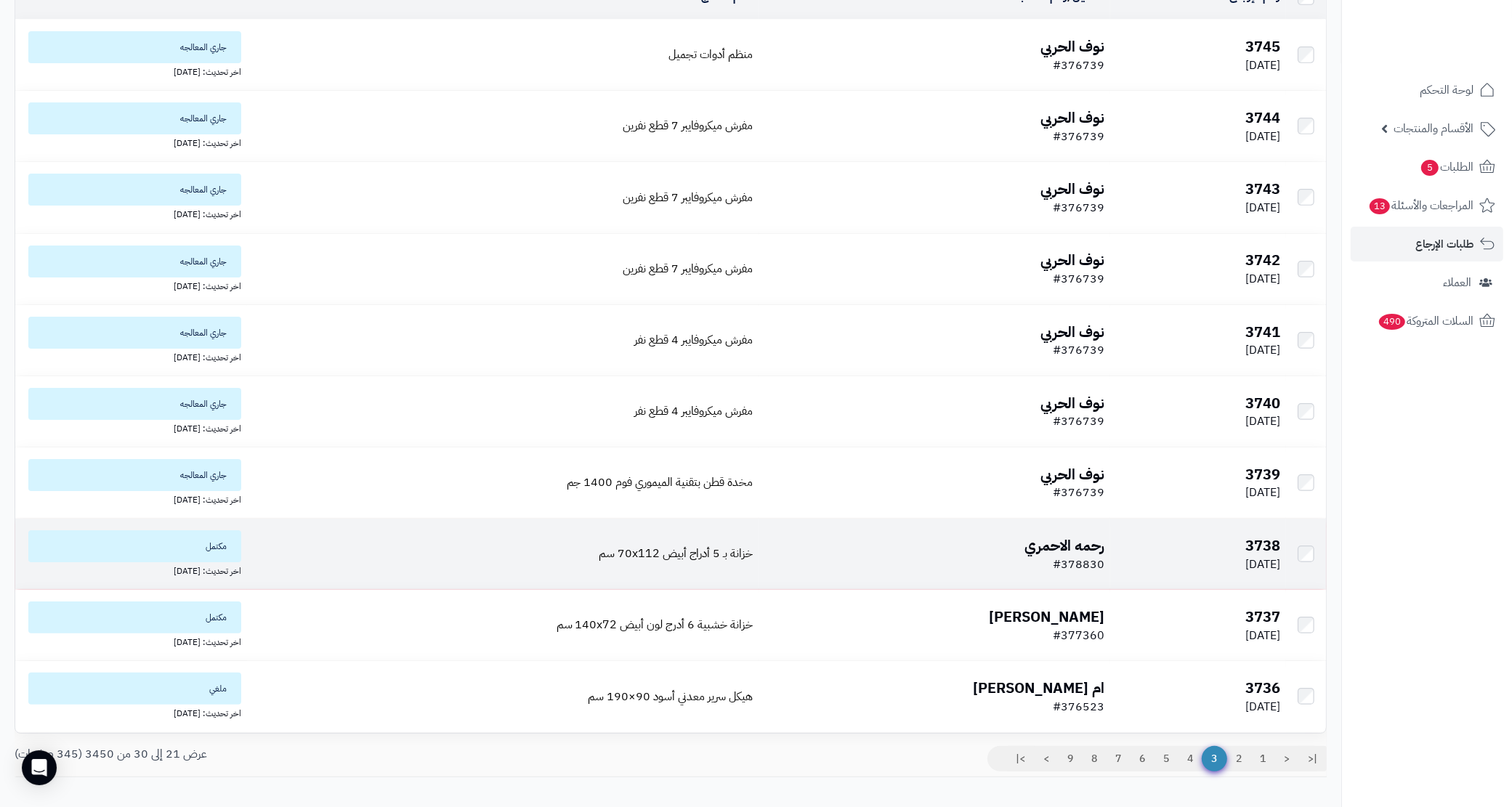
scroll to position [182, 0]
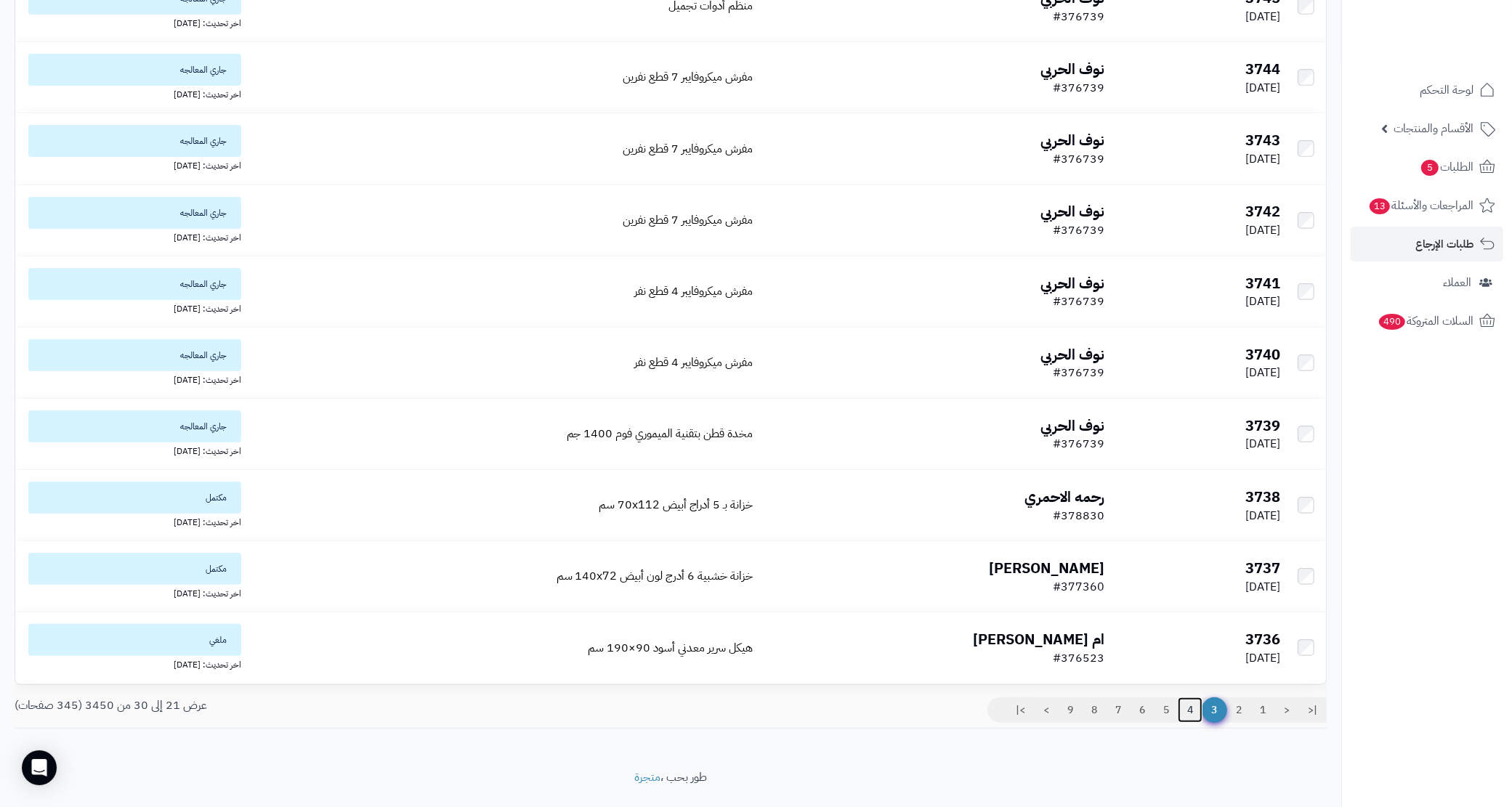
click at [1190, 705] on link "4" at bounding box center [1190, 710] width 24 height 26
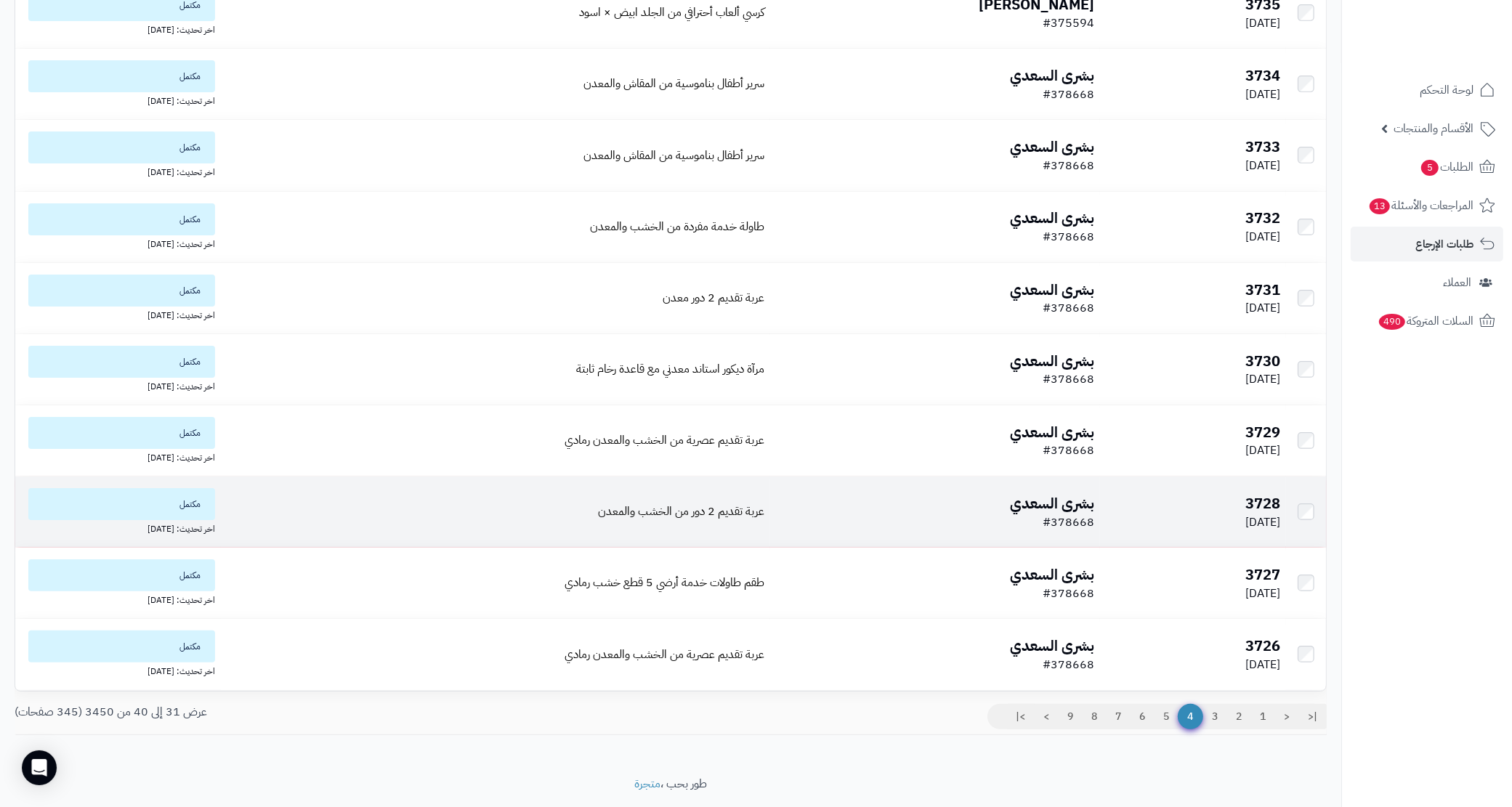
scroll to position [216, 0]
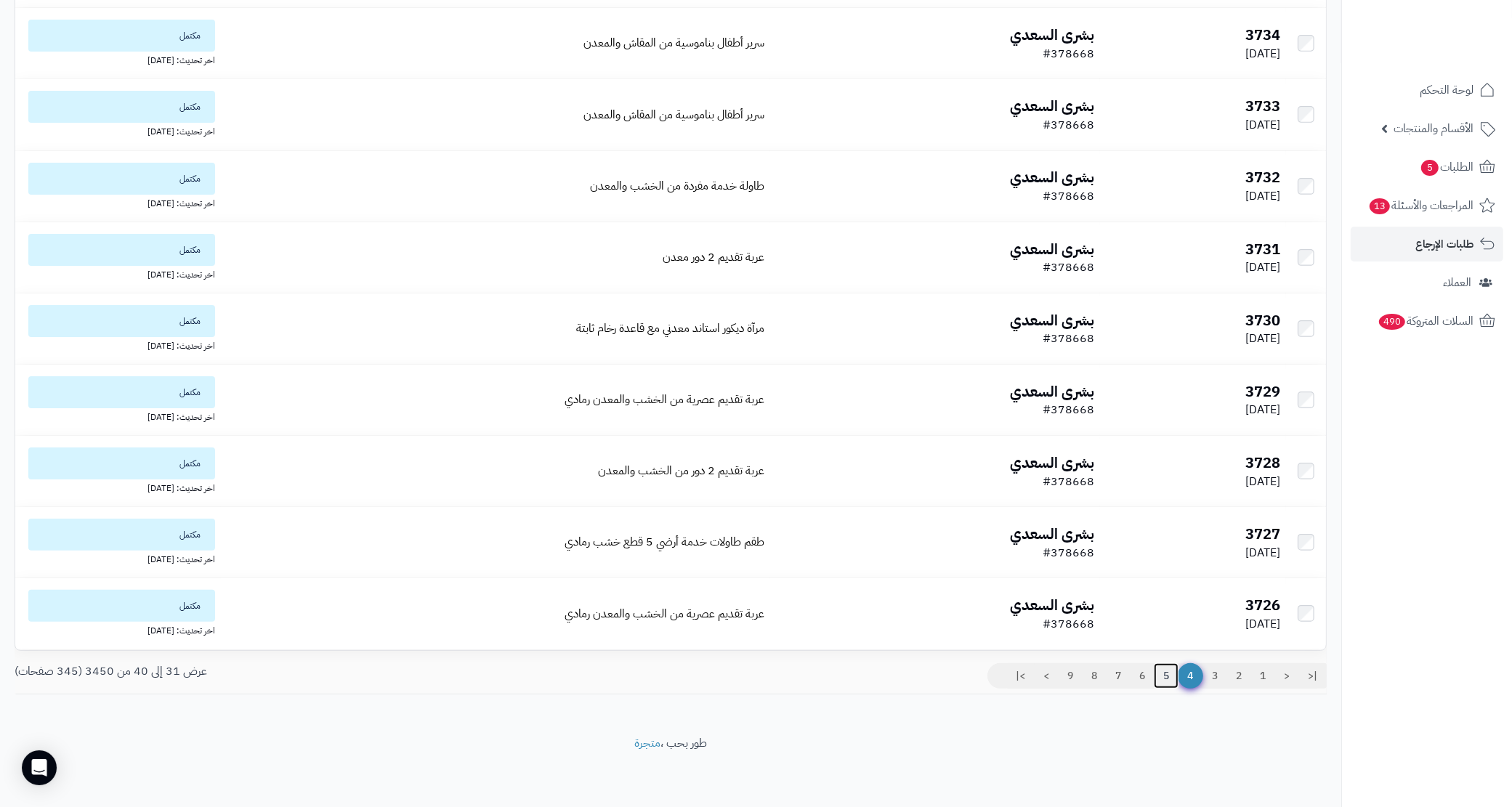
click at [1164, 680] on link "5" at bounding box center [1166, 676] width 24 height 26
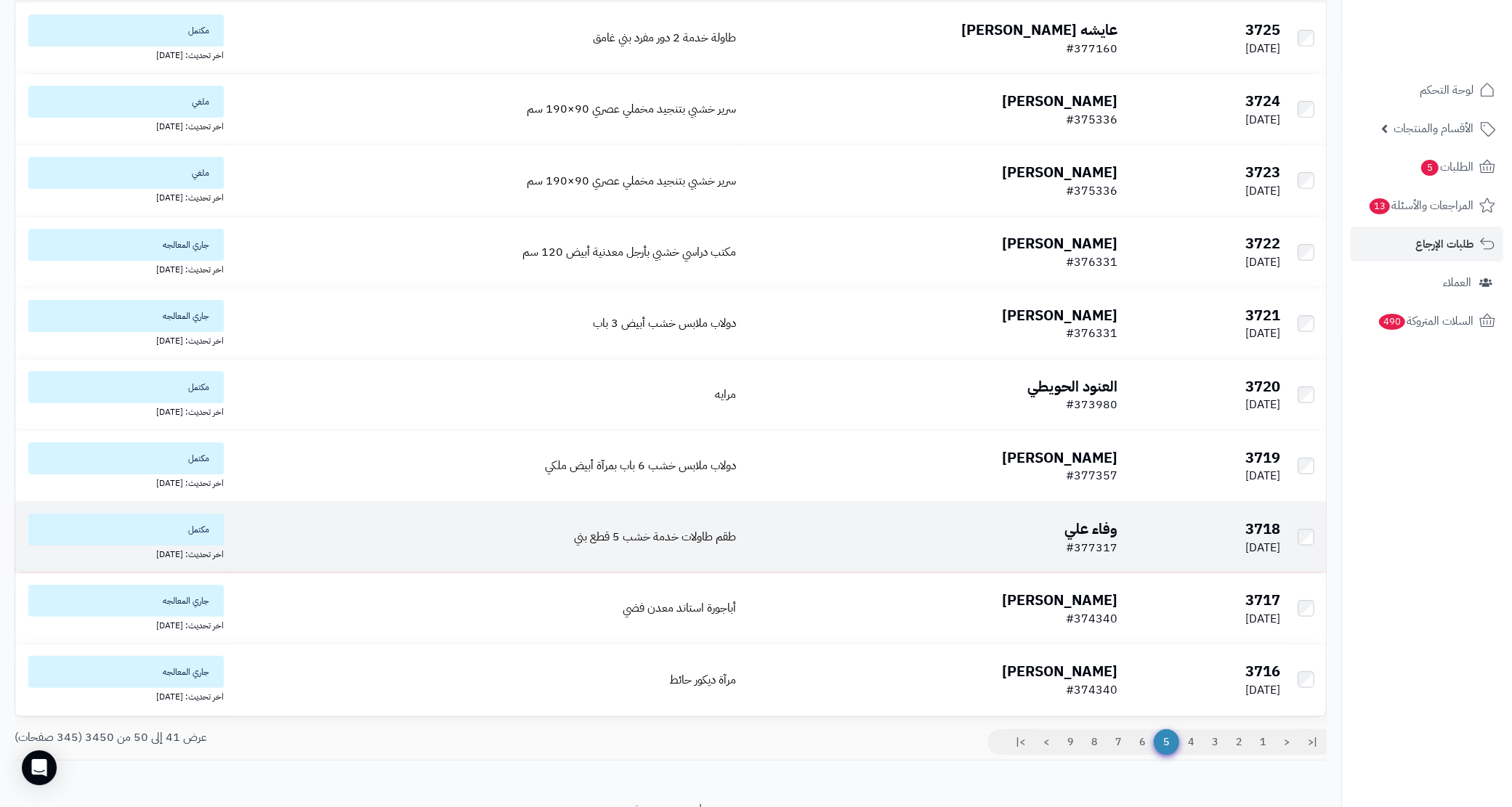
scroll to position [182, 0]
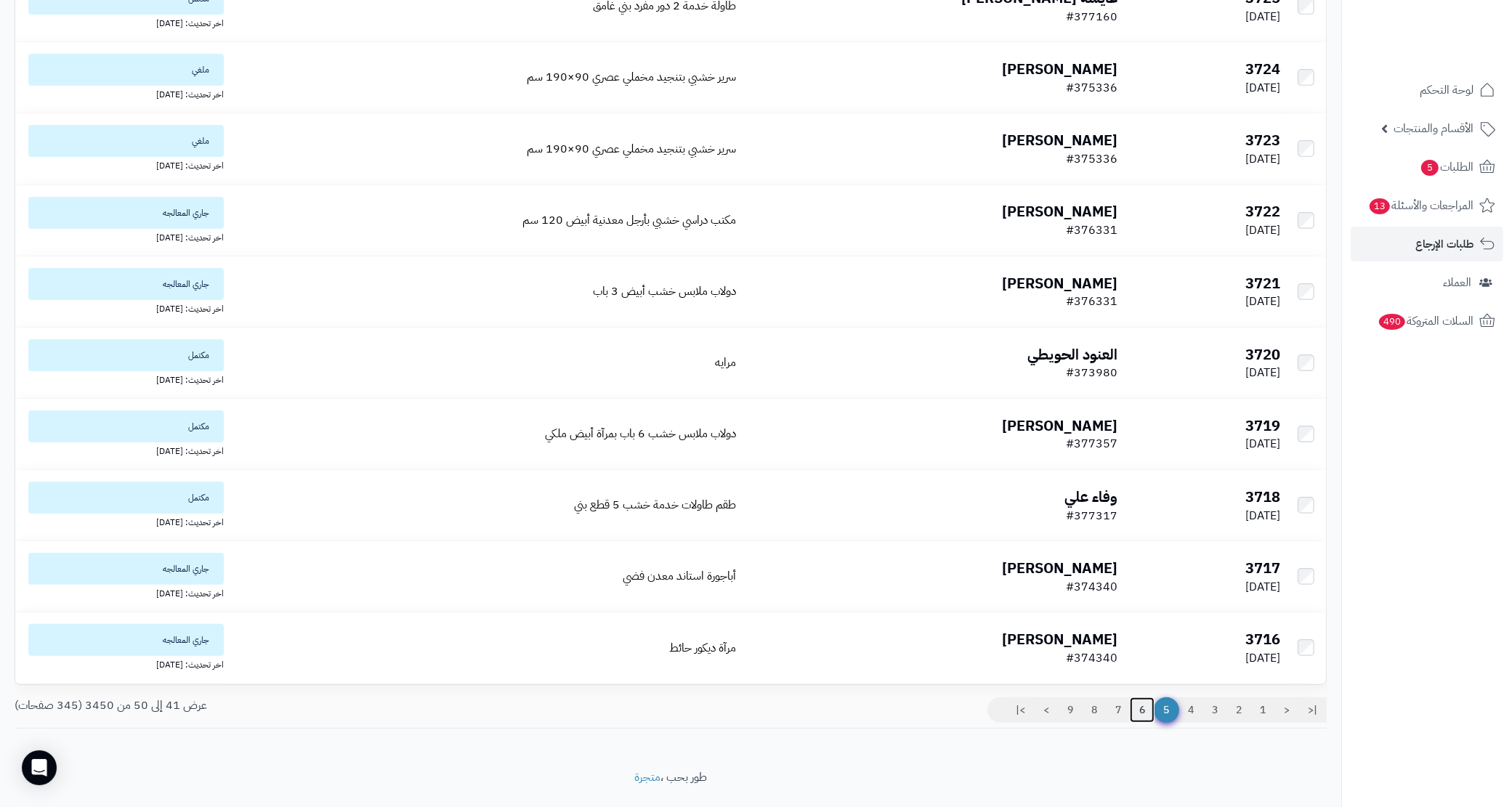
click at [1144, 712] on link "6" at bounding box center [1142, 710] width 24 height 26
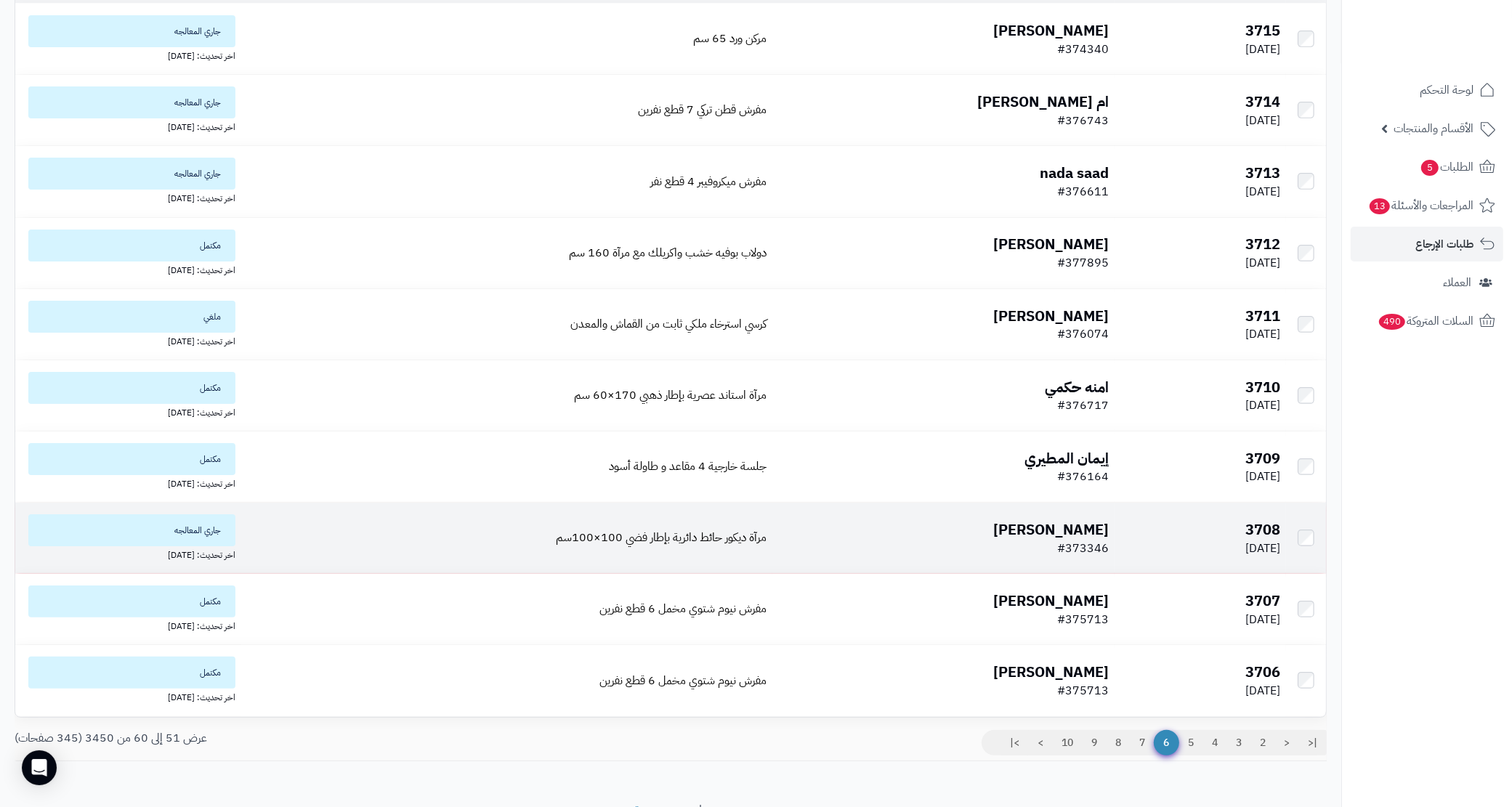
scroll to position [182, 0]
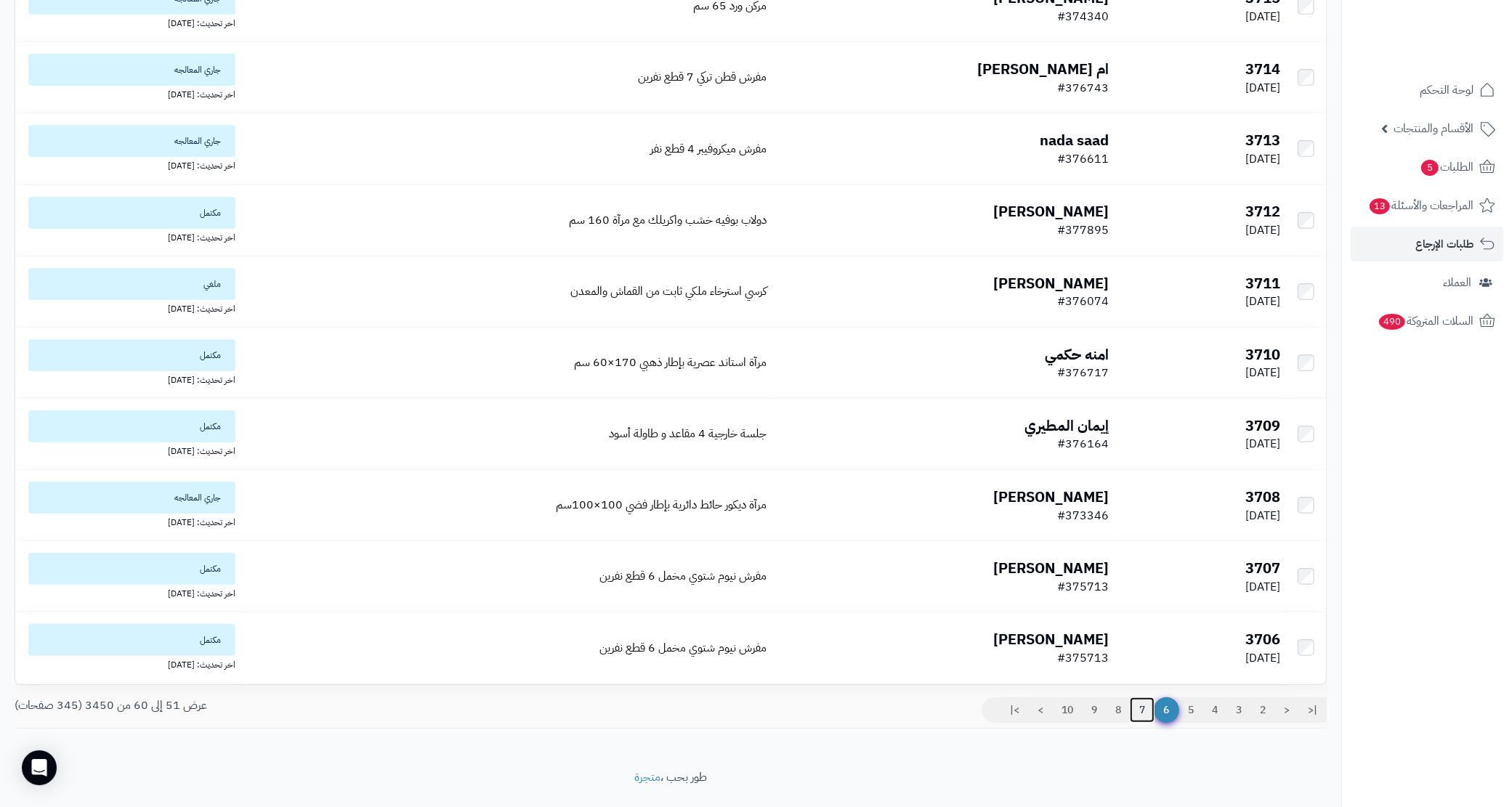
click at [1141, 712] on link "7" at bounding box center [1142, 710] width 24 height 26
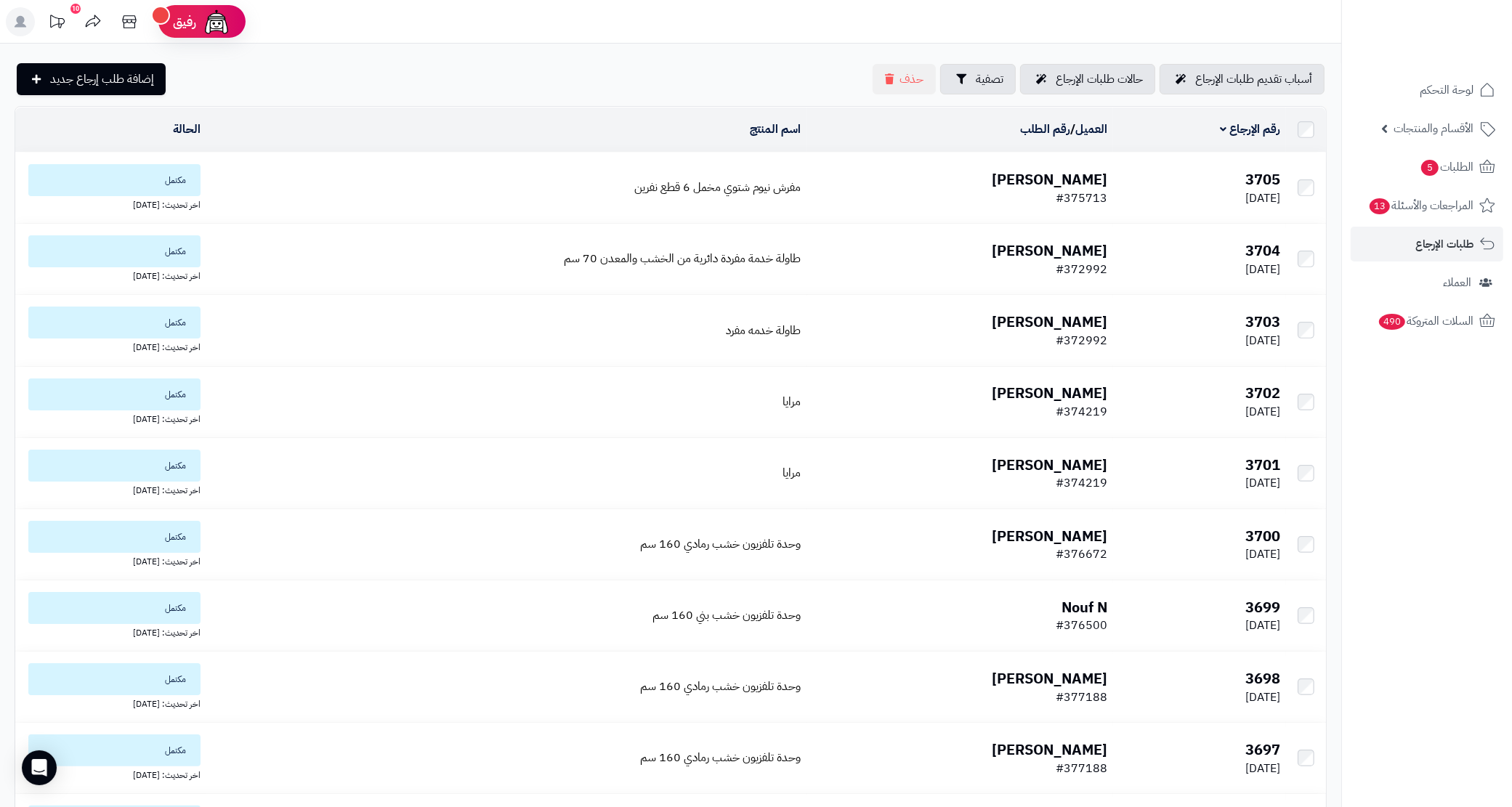
scroll to position [182, 0]
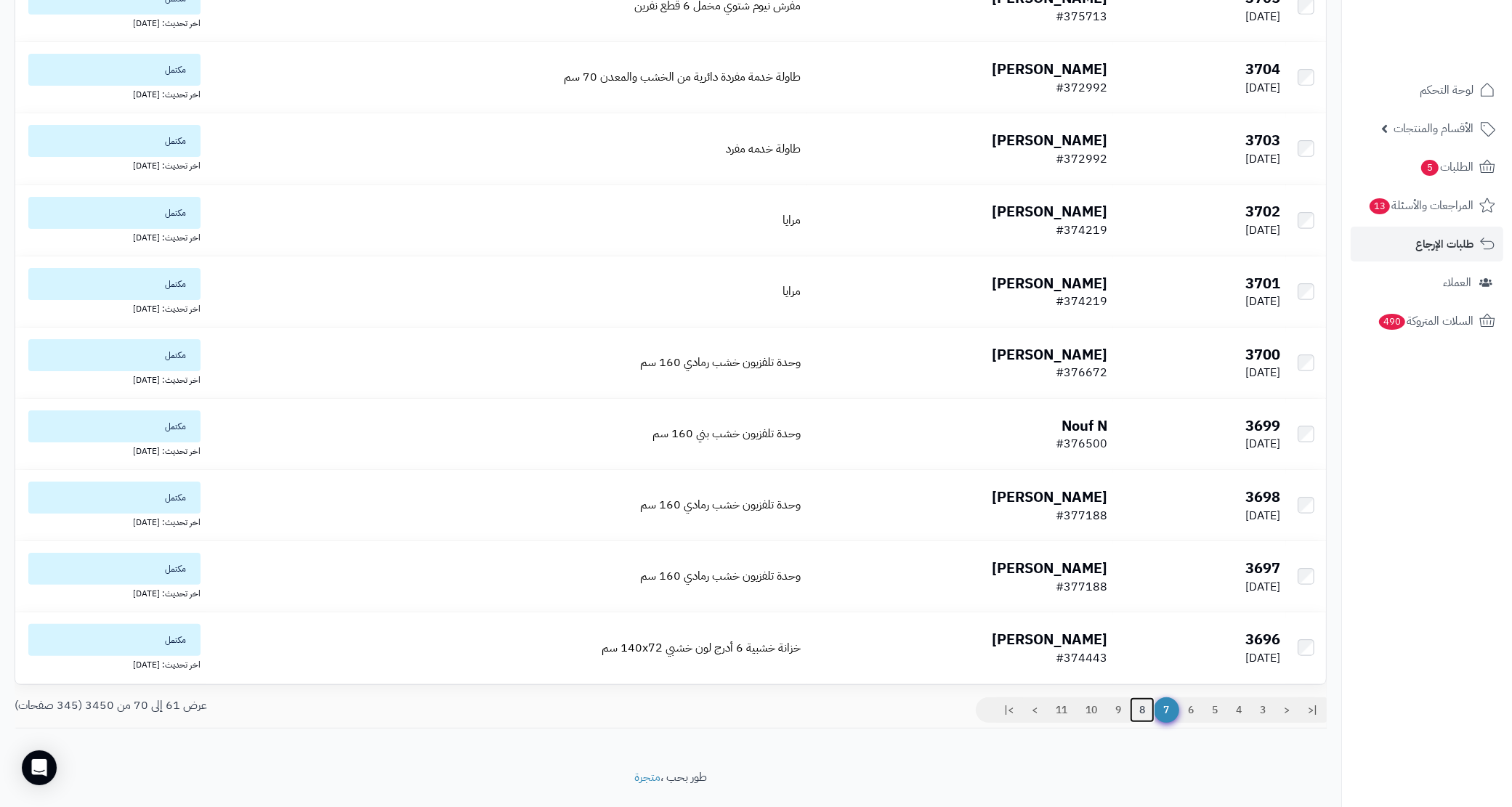
click at [1141, 712] on link "8" at bounding box center [1142, 710] width 24 height 26
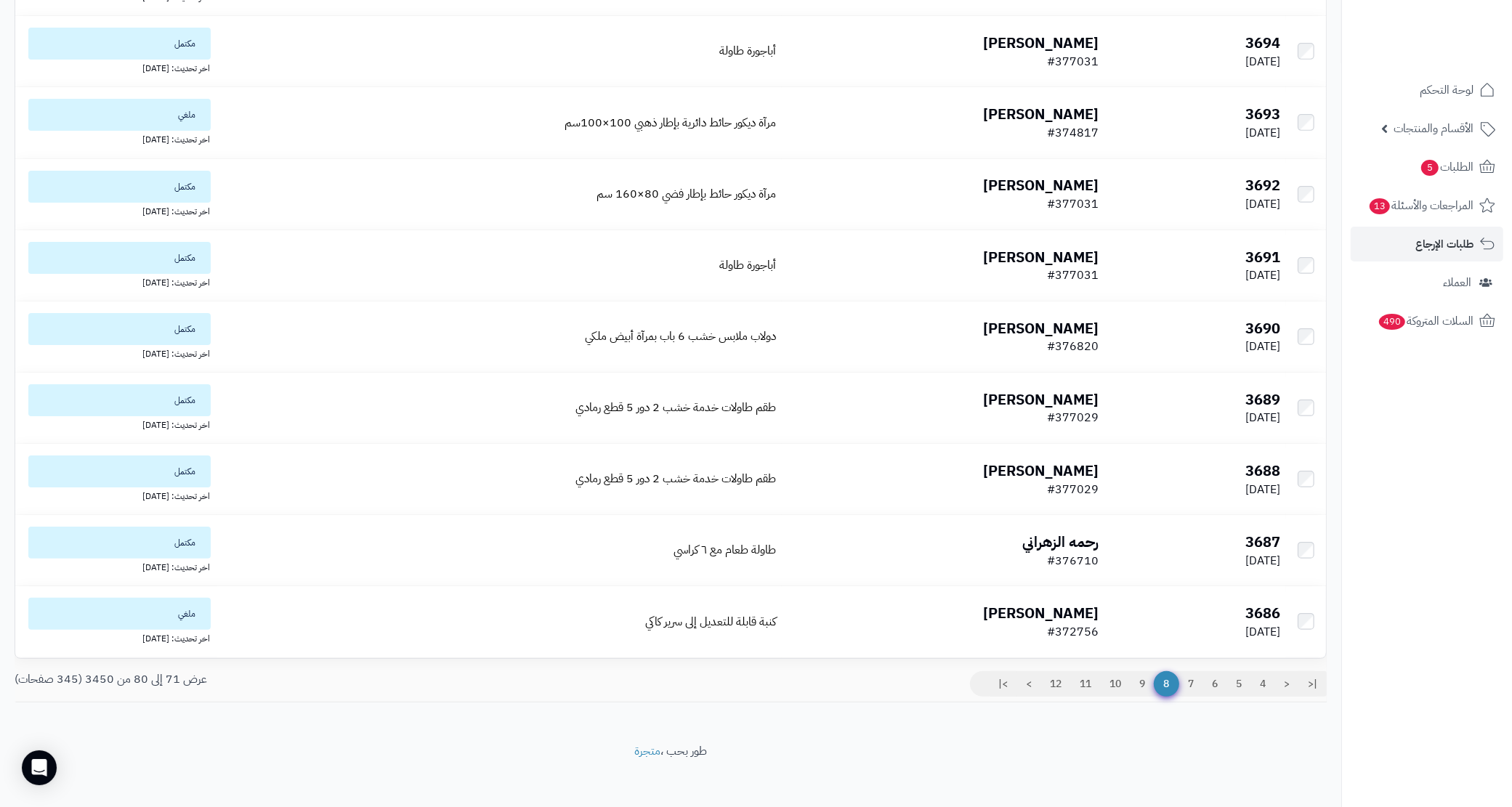
scroll to position [216, 0]
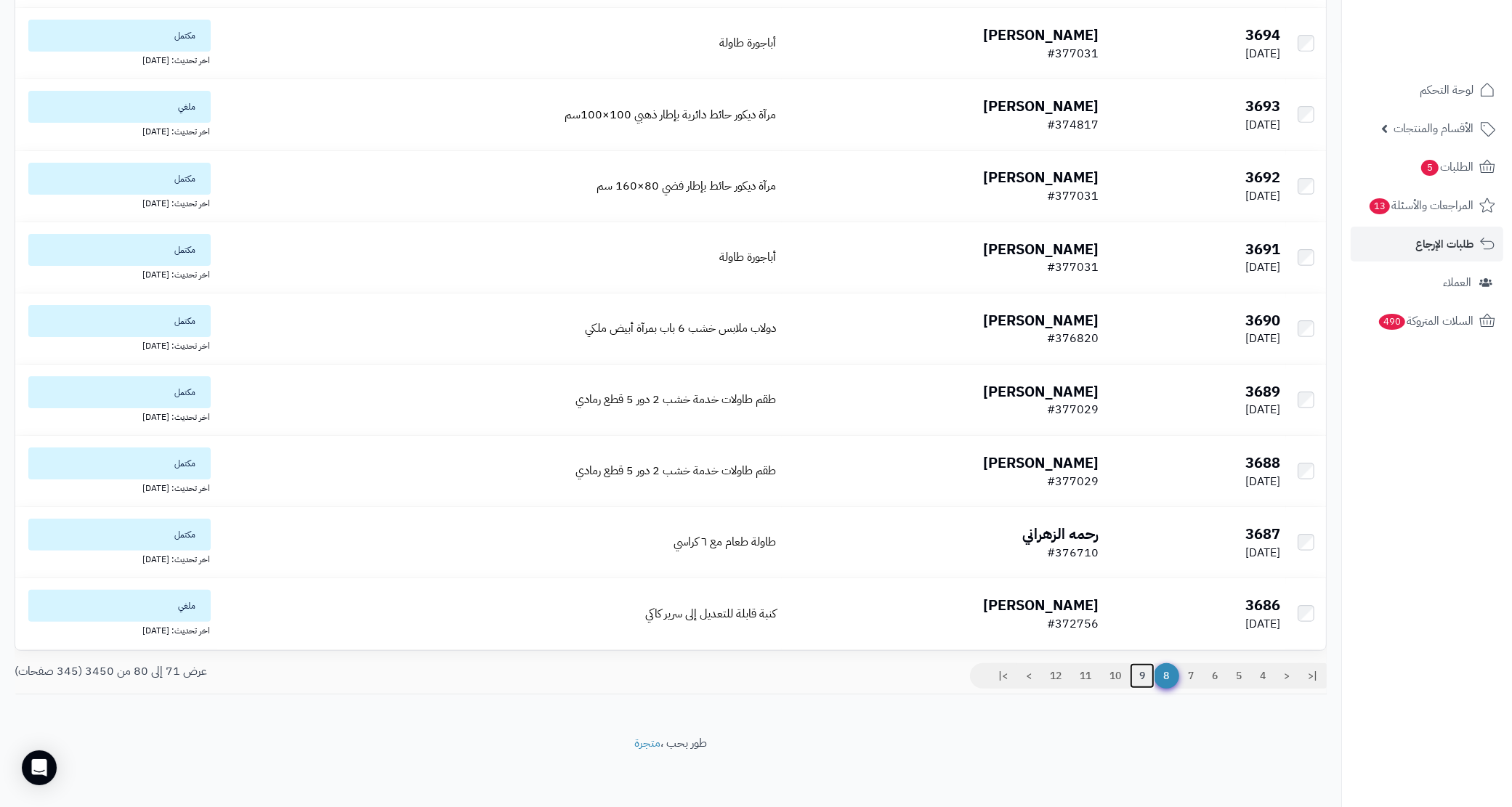
click at [1138, 676] on link "9" at bounding box center [1142, 676] width 24 height 26
